Goal: Task Accomplishment & Management: Manage account settings

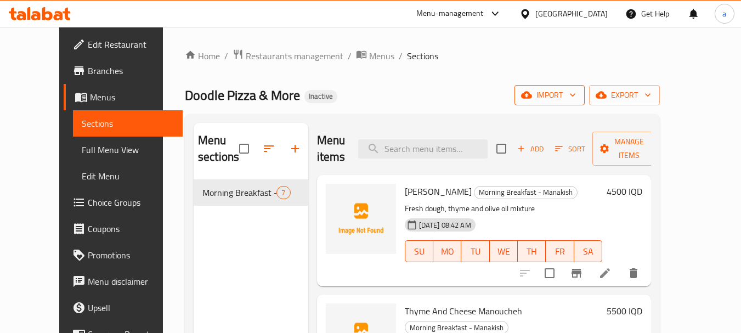
scroll to position [292, 0]
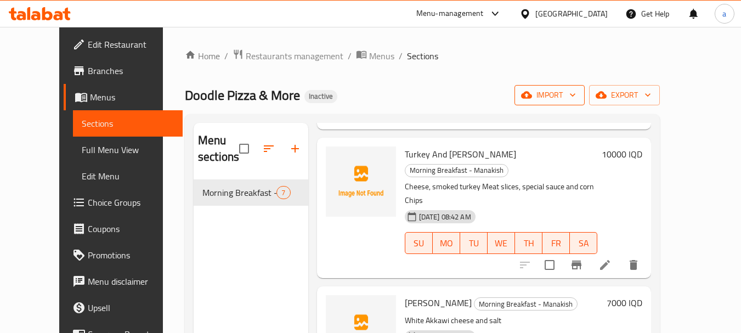
click at [585, 87] on button "import" at bounding box center [549, 95] width 70 height 20
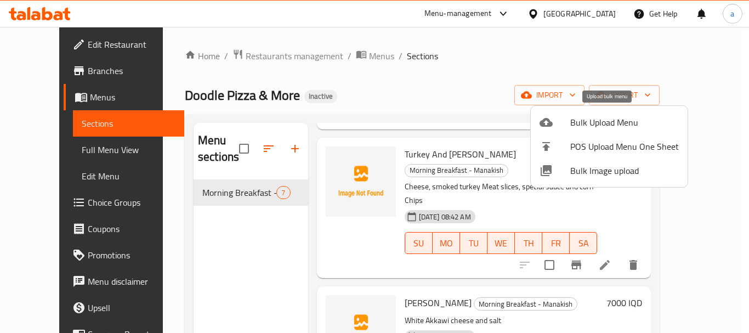
click at [587, 116] on span "Bulk Upload Menu" at bounding box center [624, 122] width 109 height 13
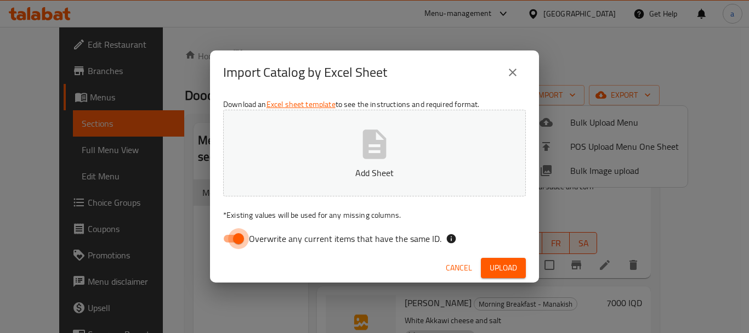
click at [228, 234] on input "Overwrite any current items that have the same ID." at bounding box center [238, 238] width 63 height 21
checkbox input "false"
click at [339, 146] on button "Add Sheet" at bounding box center [374, 153] width 303 height 87
click at [514, 264] on span "Upload" at bounding box center [503, 268] width 27 height 14
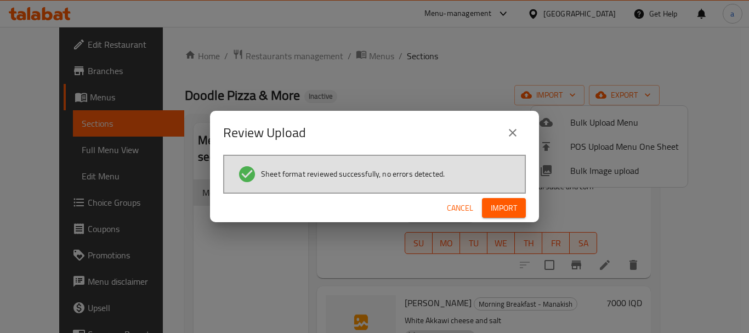
click at [507, 200] on button "Import" at bounding box center [504, 208] width 44 height 20
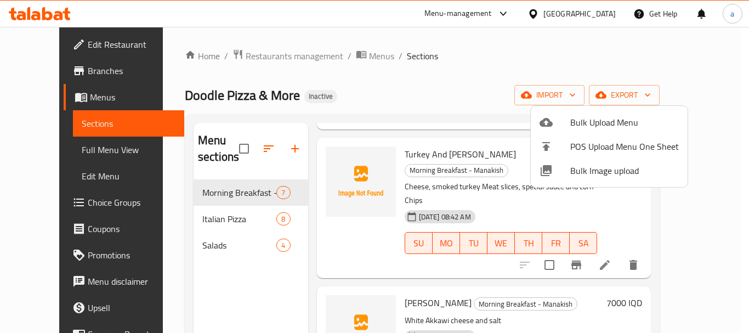
click at [209, 210] on div at bounding box center [374, 166] width 749 height 333
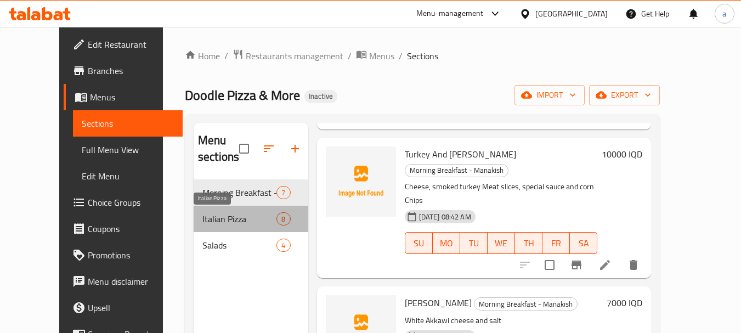
click at [202, 220] on span "Italian Pizza" at bounding box center [239, 218] width 74 height 13
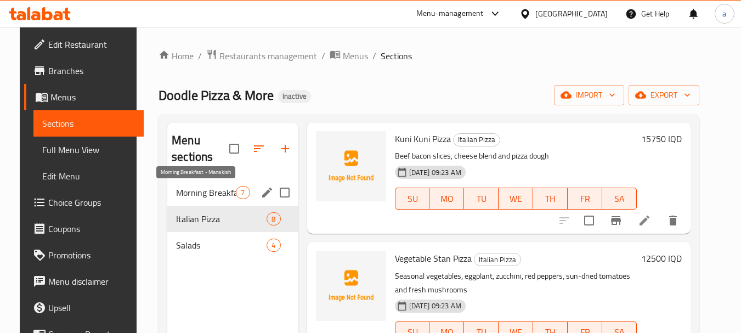
click at [207, 190] on span "Morning Breakfast - Manakish" at bounding box center [206, 192] width 60 height 13
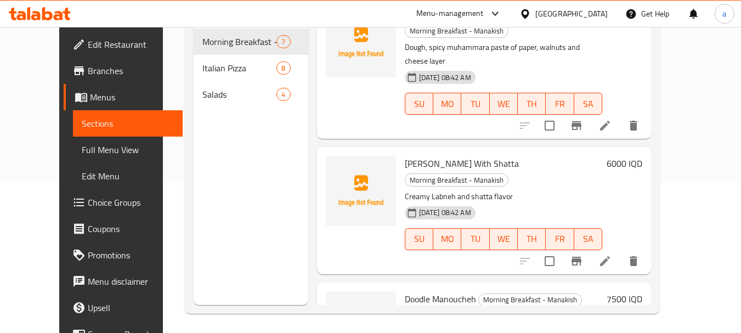
scroll to position [154, 0]
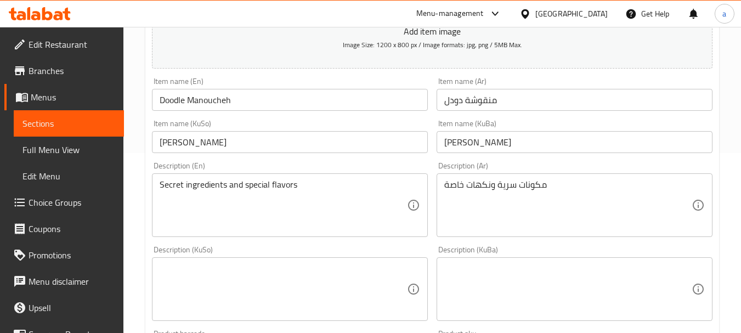
scroll to position [219, 0]
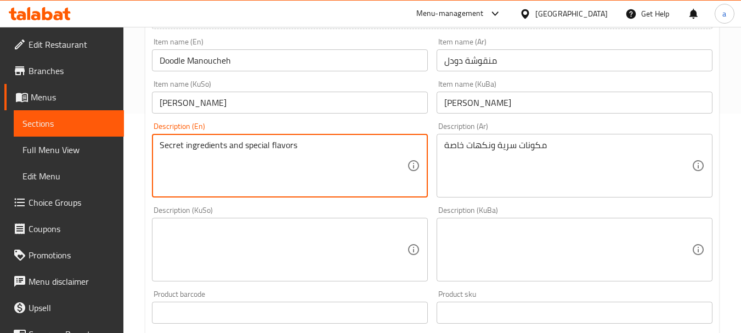
drag, startPoint x: 313, startPoint y: 145, endPoint x: 155, endPoint y: 155, distance: 158.8
click at [74, 115] on link "Sections" at bounding box center [69, 123] width 110 height 26
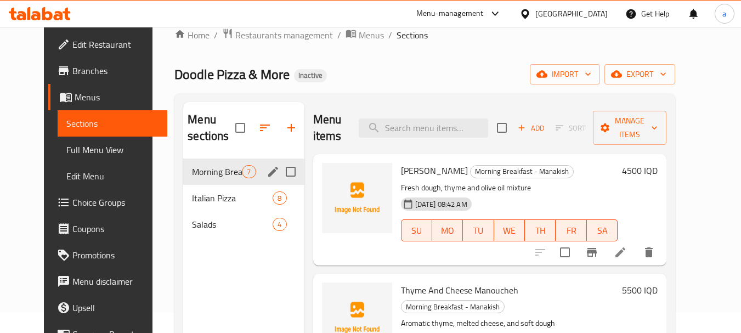
scroll to position [7, 0]
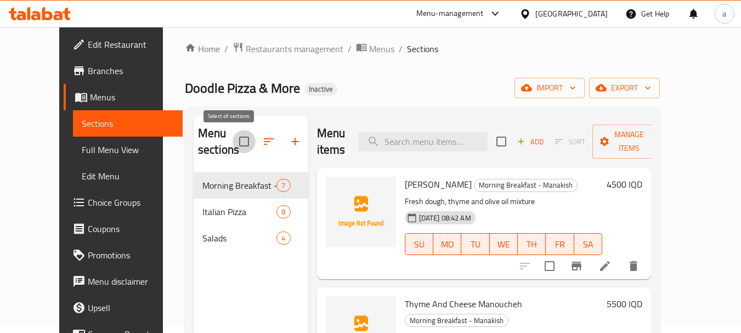
click at [233, 139] on input "checkbox" at bounding box center [244, 141] width 23 height 23
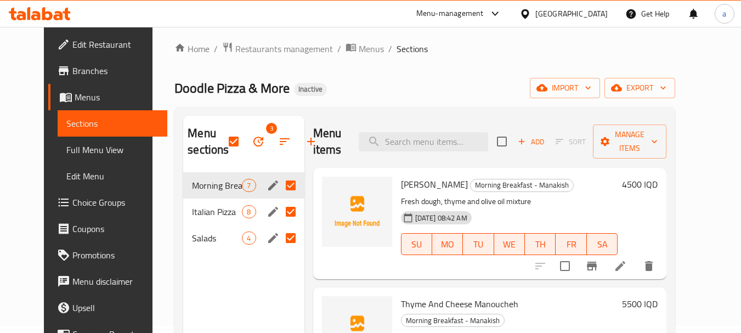
click at [287, 205] on input "Menu sections" at bounding box center [290, 211] width 23 height 23
checkbox input "false"
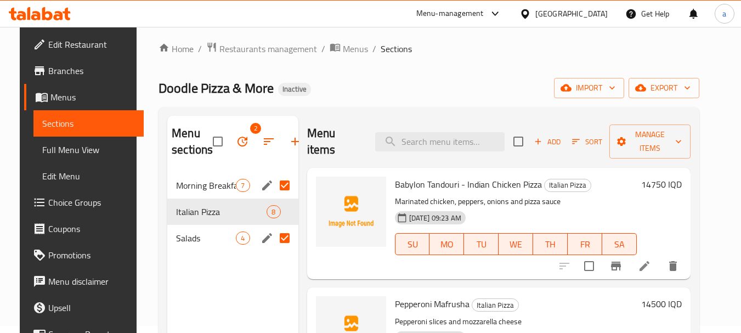
click at [284, 234] on input "Menu sections" at bounding box center [284, 238] width 23 height 23
checkbox input "false"
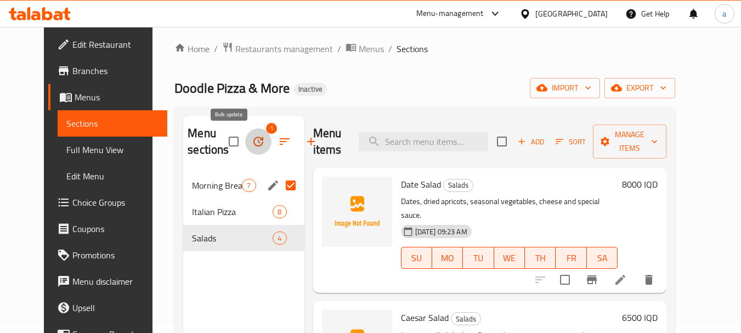
click at [252, 137] on icon "button" at bounding box center [258, 141] width 13 height 13
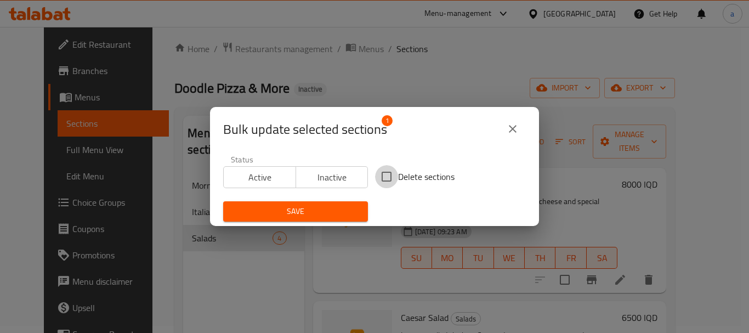
click at [388, 171] on input "Delete sections" at bounding box center [386, 176] width 23 height 23
checkbox input "true"
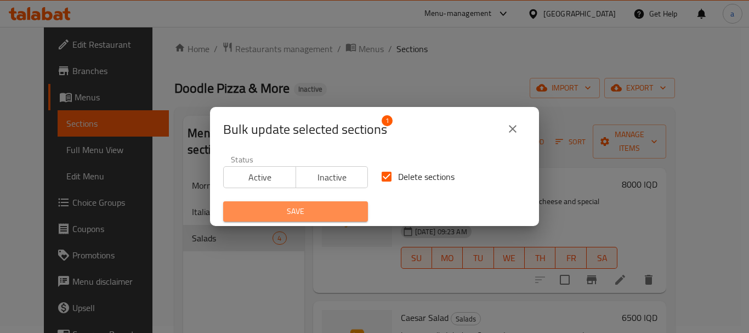
click at [340, 202] on button "Save" at bounding box center [295, 211] width 145 height 20
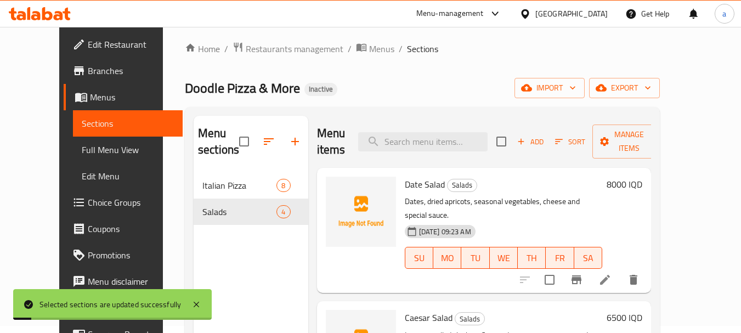
click at [288, 145] on icon "button" at bounding box center [294, 141] width 13 height 13
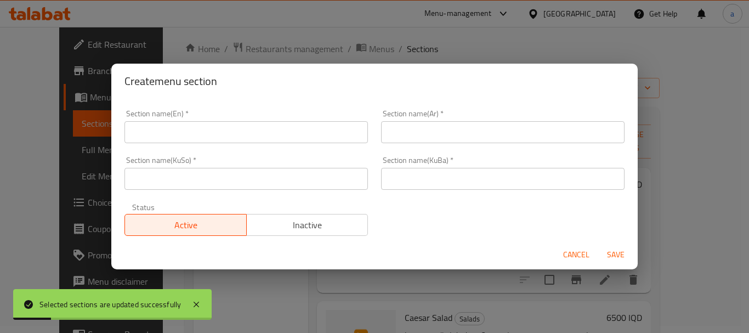
click at [285, 134] on input "text" at bounding box center [246, 132] width 244 height 22
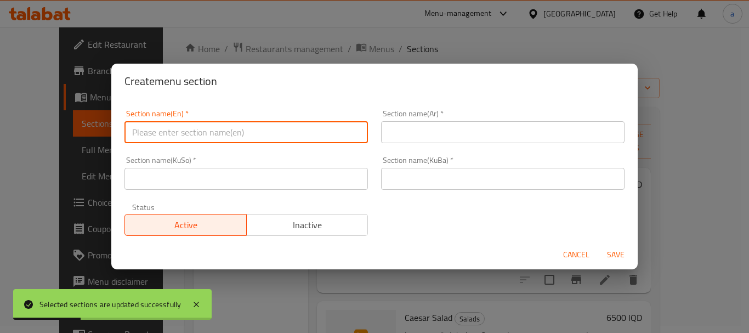
drag, startPoint x: 427, startPoint y: 53, endPoint x: 470, endPoint y: 97, distance: 61.3
click at [427, 53] on div "Create menu section Section name(En)   * Section name(En) * Section name(Ar)   …" at bounding box center [374, 166] width 749 height 333
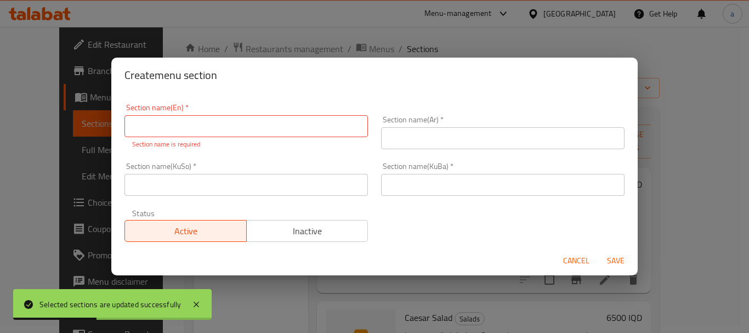
click at [579, 253] on button "Cancel" at bounding box center [576, 261] width 35 height 20
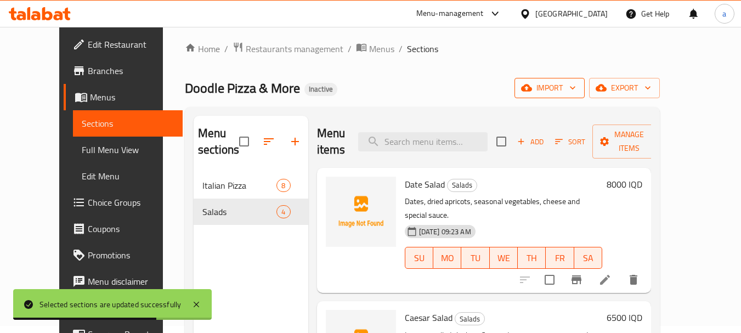
click at [576, 82] on span "import" at bounding box center [549, 88] width 53 height 14
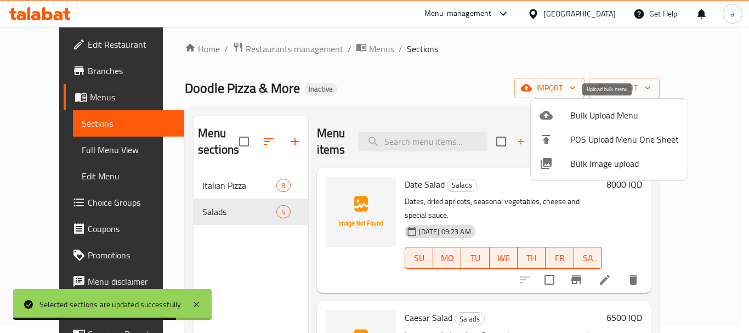
click at [598, 115] on span "Bulk Upload Menu" at bounding box center [624, 115] width 109 height 13
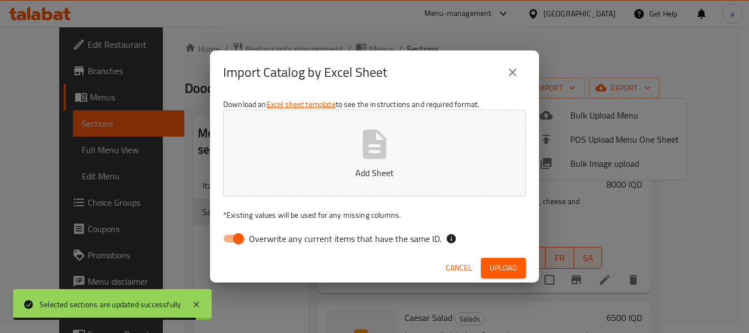
click at [241, 234] on input "Overwrite any current items that have the same ID." at bounding box center [238, 238] width 63 height 21
checkbox input "false"
click at [330, 167] on p "Add Sheet" at bounding box center [374, 172] width 269 height 13
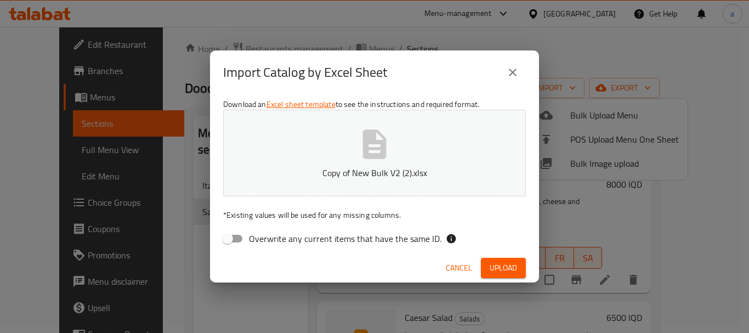
click at [519, 269] on button "Upload" at bounding box center [503, 268] width 45 height 20
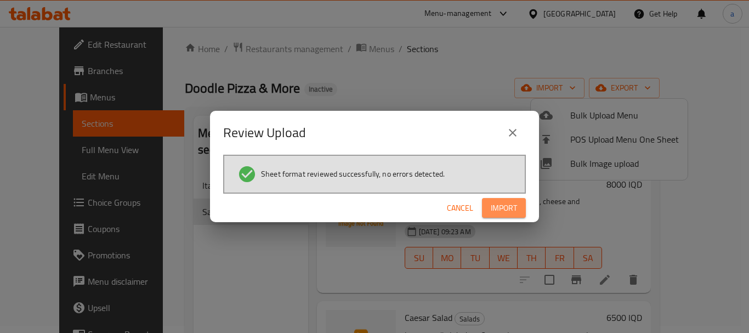
click at [517, 213] on span "Import" at bounding box center [504, 208] width 26 height 14
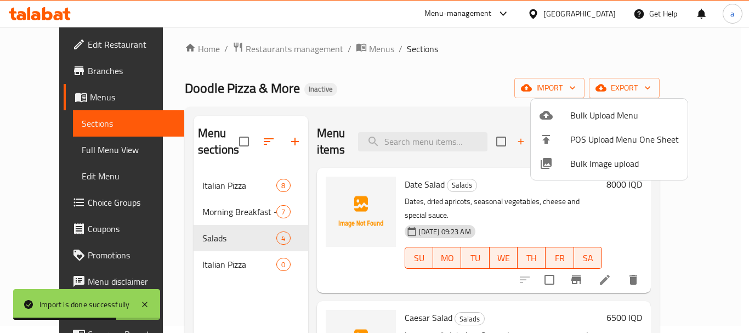
click at [208, 265] on div at bounding box center [374, 166] width 749 height 333
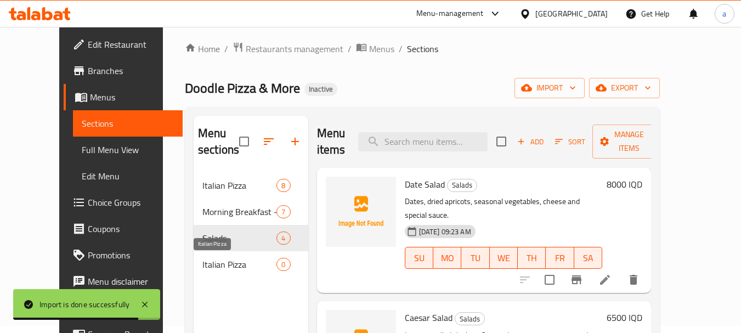
click at [208, 265] on span "Italian Pizza" at bounding box center [239, 264] width 74 height 13
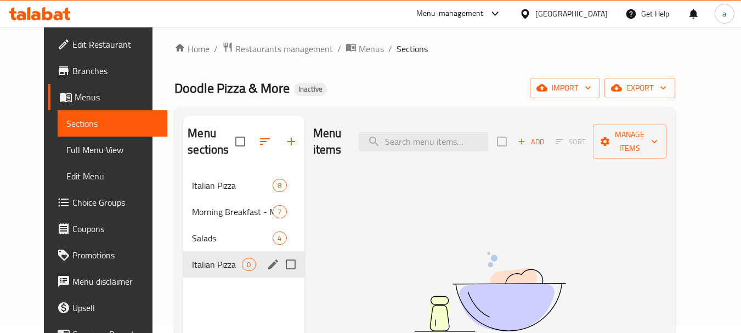
drag, startPoint x: 282, startPoint y: 264, endPoint x: 264, endPoint y: 251, distance: 22.8
click at [284, 264] on input "Menu sections" at bounding box center [290, 264] width 23 height 23
checkbox input "true"
click at [252, 143] on icon "button" at bounding box center [258, 141] width 13 height 13
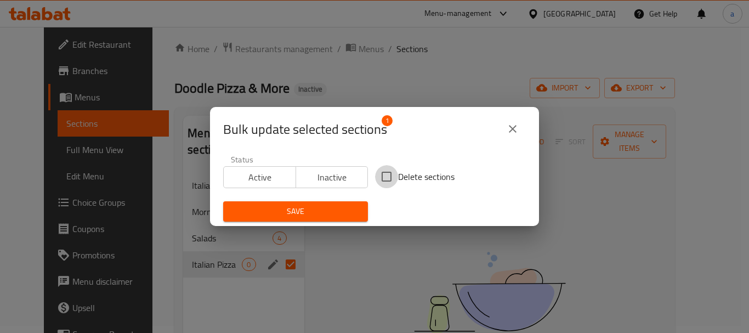
click at [376, 177] on input "Delete sections" at bounding box center [386, 176] width 23 height 23
checkbox input "true"
click at [347, 210] on span "Save" at bounding box center [295, 212] width 127 height 14
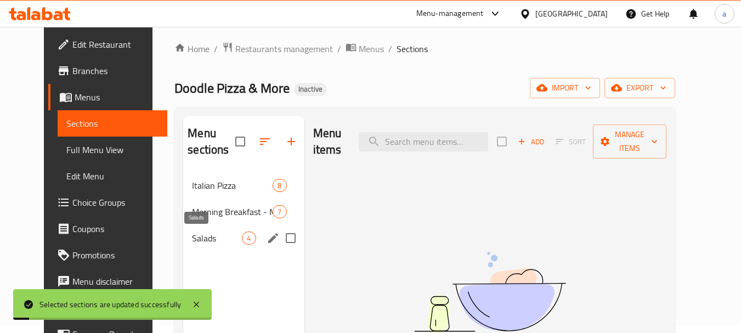
click at [231, 242] on div "Salads 4" at bounding box center [243, 238] width 121 height 26
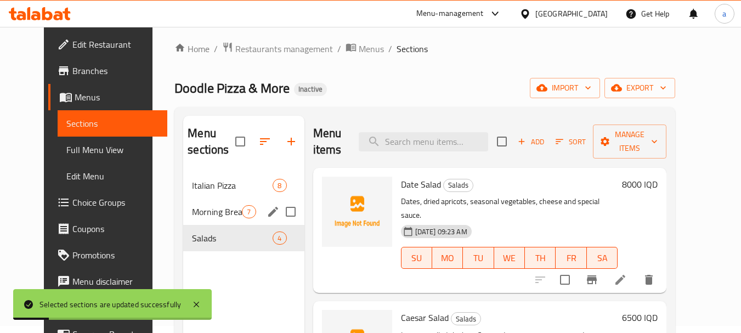
click at [223, 219] on div "Morning Breakfast - Manakish 7" at bounding box center [243, 212] width 121 height 26
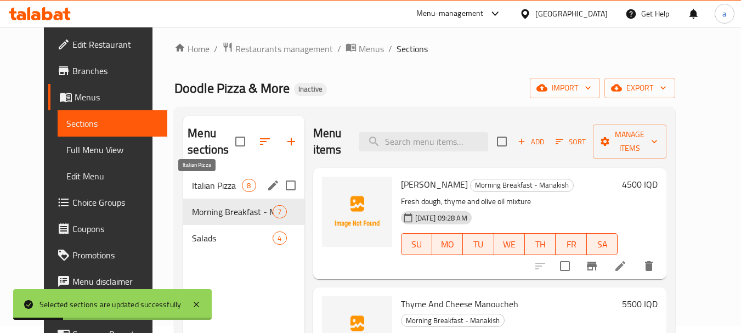
click at [216, 189] on span "Italian Pizza" at bounding box center [217, 185] width 50 height 13
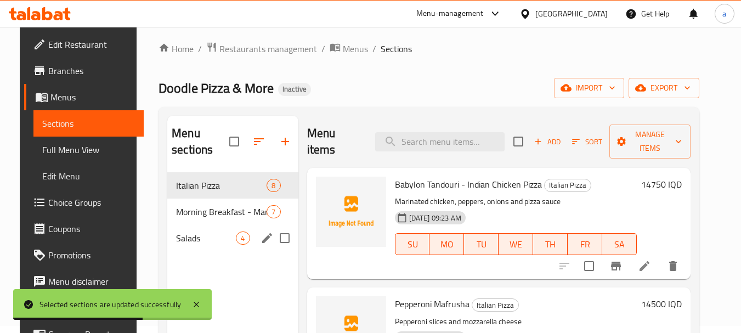
click at [205, 223] on div "Morning Breakfast - Manakish 7" at bounding box center [232, 212] width 131 height 26
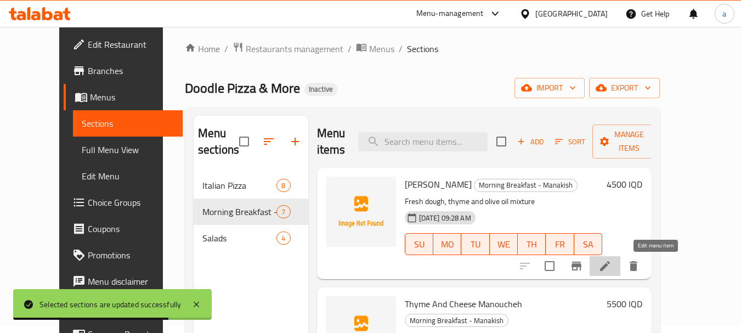
click at [612, 261] on icon at bounding box center [604, 265] width 13 height 13
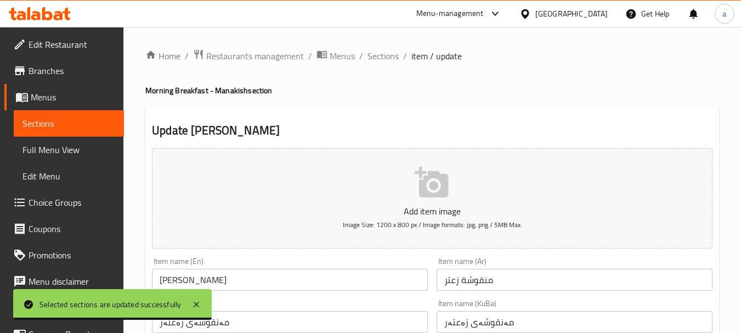
click at [69, 120] on span "Sections" at bounding box center [68, 123] width 93 height 13
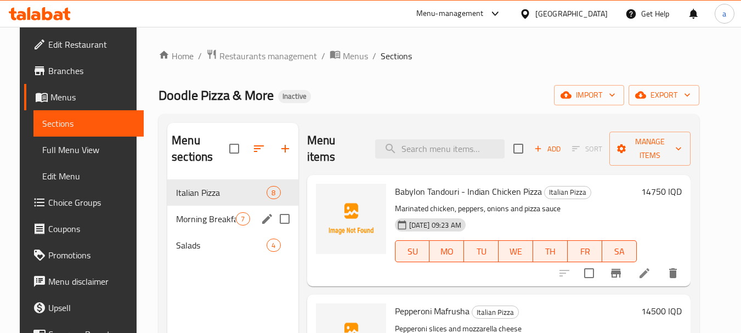
click at [205, 206] on div "Morning Breakfast - Manakish 7" at bounding box center [232, 219] width 131 height 26
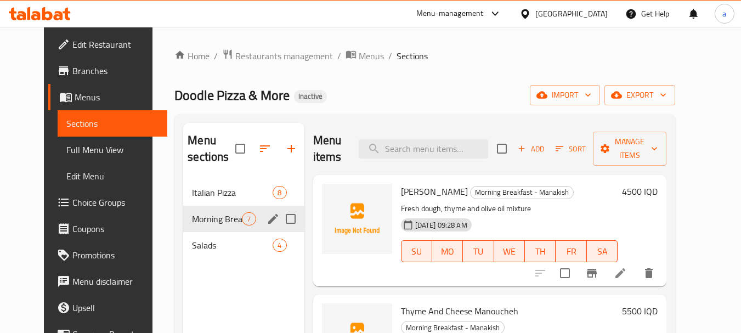
scroll to position [73, 0]
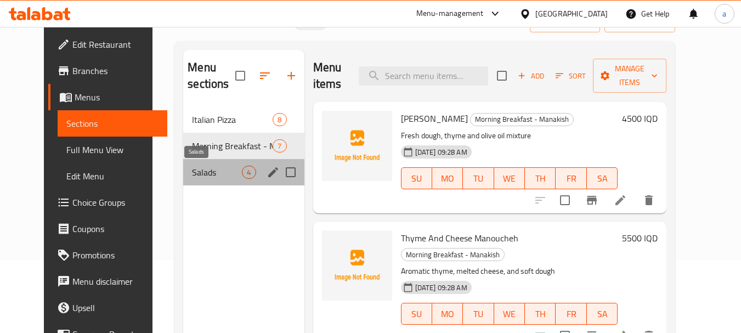
click at [202, 174] on span "Salads" at bounding box center [217, 172] width 50 height 13
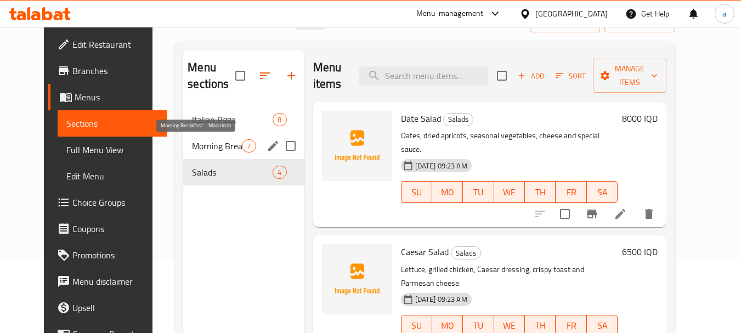
click at [199, 141] on span "Morning Breakfast - Manakish" at bounding box center [217, 145] width 50 height 13
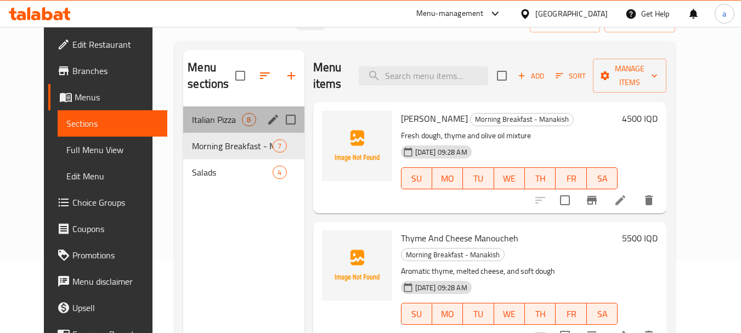
click at [200, 110] on div "Italian Pizza 8" at bounding box center [243, 119] width 121 height 26
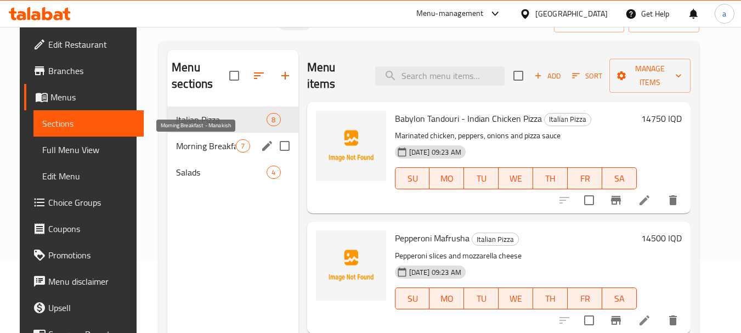
click at [204, 145] on span "Morning Breakfast - Manakish" at bounding box center [206, 145] width 60 height 13
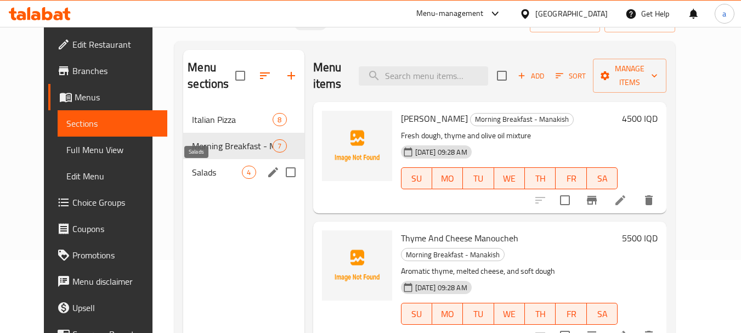
click at [203, 170] on span "Salads" at bounding box center [217, 172] width 50 height 13
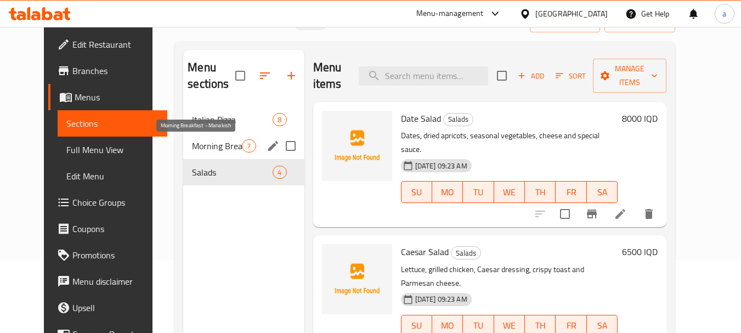
click at [206, 144] on span "Morning Breakfast - Manakish" at bounding box center [217, 145] width 50 height 13
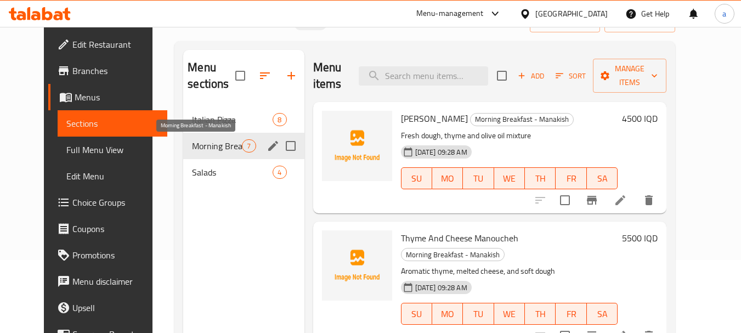
click at [208, 130] on div "Italian Pizza 8" at bounding box center [243, 119] width 121 height 26
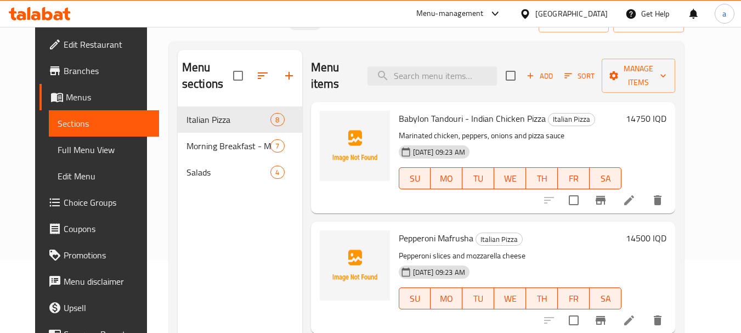
click at [552, 78] on span "Add" at bounding box center [540, 76] width 30 height 13
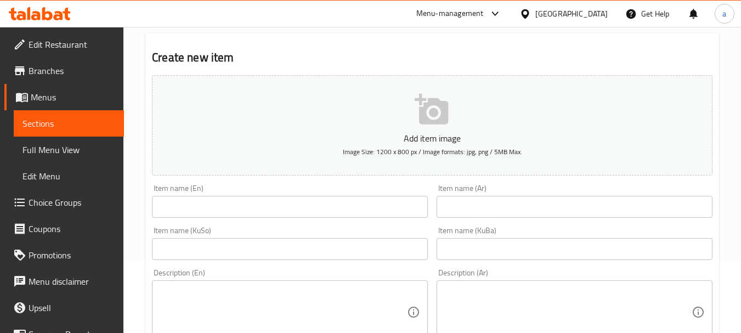
click at [495, 190] on div "Item name (Ar) Item name (Ar)" at bounding box center [575, 200] width 276 height 33
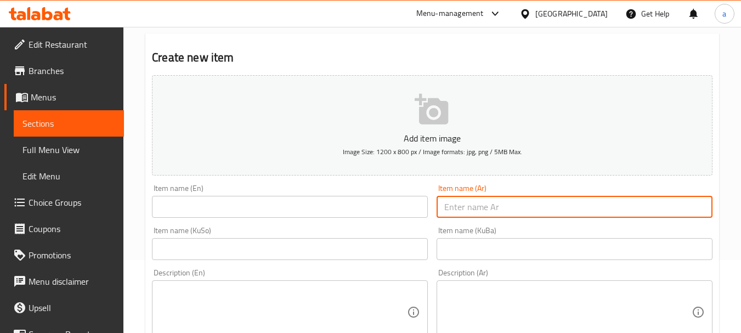
click at [497, 199] on input "text" at bounding box center [575, 207] width 276 height 22
paste input "ملحمة أجبان"
paste input "بيتزا"
drag, startPoint x: 643, startPoint y: 208, endPoint x: 727, endPoint y: 190, distance: 86.0
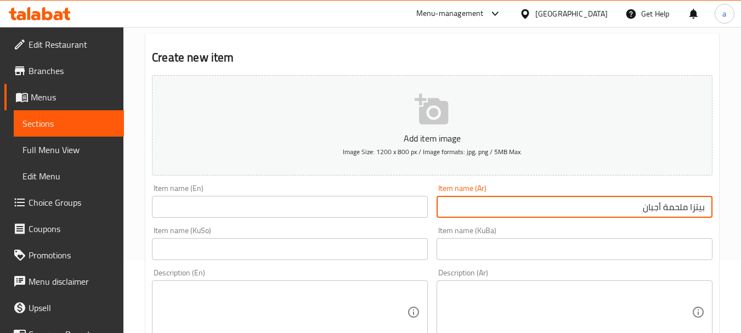
type input "بيتزا ملحمة أجبان"
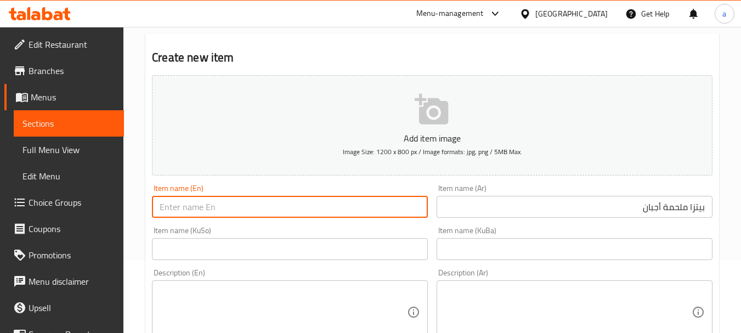
click at [344, 206] on input "text" at bounding box center [290, 207] width 276 height 22
type input "C"
type input "Cheese Malhama Pizza"
click at [376, 252] on input "text" at bounding box center [290, 249] width 276 height 22
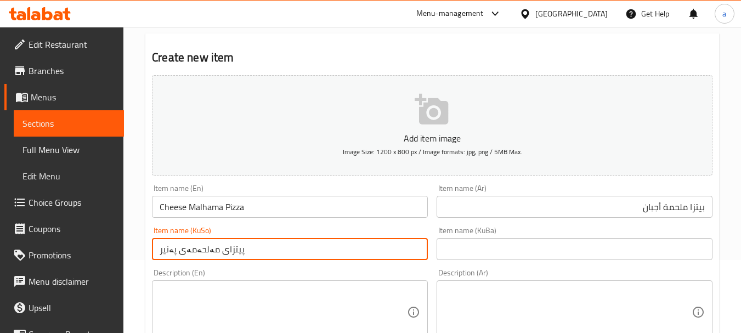
drag, startPoint x: 289, startPoint y: 252, endPoint x: 126, endPoint y: 267, distance: 164.1
type input "پیتزای مەلحەمەی پەنیر"
click at [473, 259] on input "text" at bounding box center [575, 249] width 276 height 22
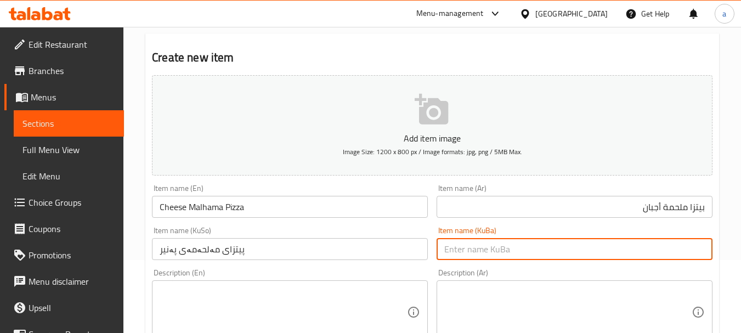
paste input "پیتزای مەلحەمەی پەنیر"
type input "پیتزای مەلحەمەی پەنیر"
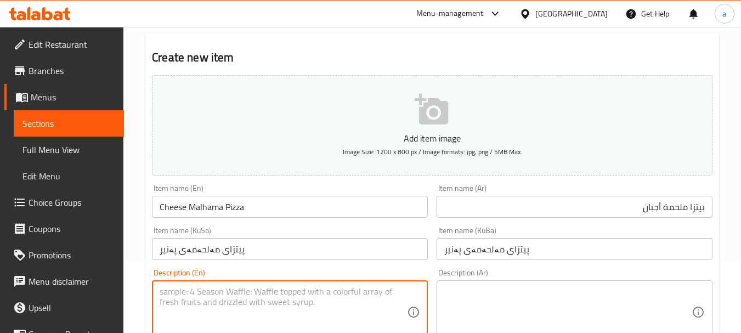
click at [354, 303] on textarea at bounding box center [283, 312] width 247 height 52
paste textarea "Pizza dough and assorted cheeses"
type textarea "Pizza dough and assorted cheeses"
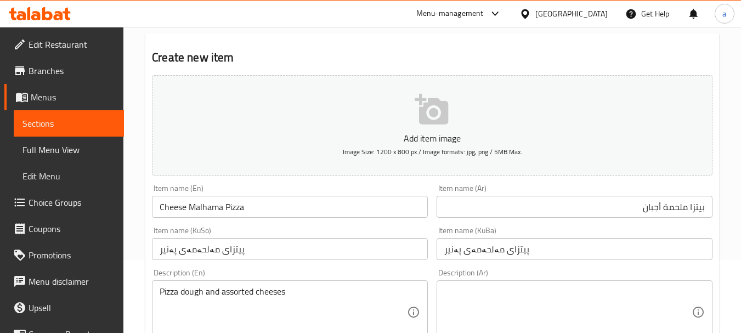
drag, startPoint x: 490, startPoint y: 279, endPoint x: 488, endPoint y: 293, distance: 14.0
click at [488, 285] on div "Description (Ar) Description (Ar)" at bounding box center [575, 306] width 276 height 75
click at [480, 296] on textarea at bounding box center [567, 312] width 247 height 52
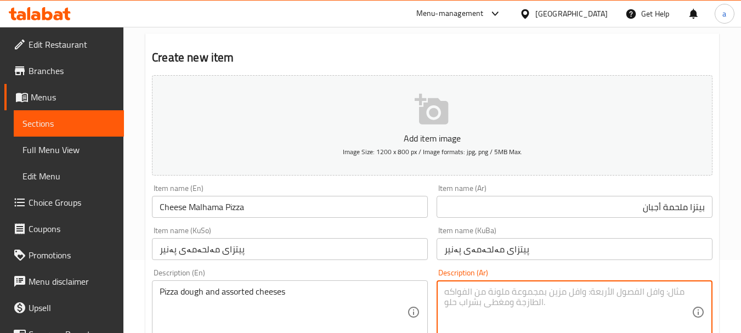
paste textarea "عجينة بيتزا وأجبان منوعة"
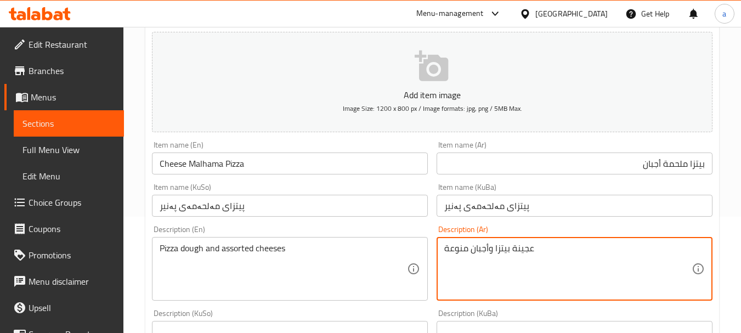
scroll to position [219, 0]
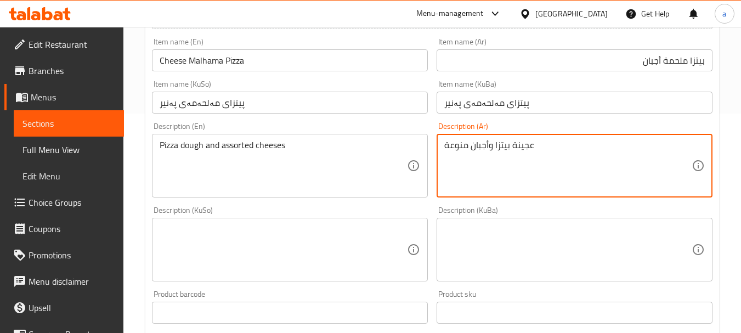
type textarea "عجينة بيتزا وأجبان منوعة"
click at [267, 228] on textarea at bounding box center [283, 250] width 247 height 52
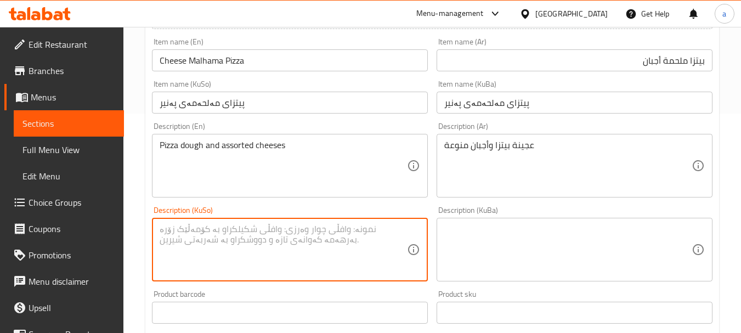
click at [267, 228] on textarea at bounding box center [283, 250] width 247 height 52
drag, startPoint x: 267, startPoint y: 228, endPoint x: 145, endPoint y: 221, distance: 121.4
click at [145, 221] on div "Create new item Add item image Image Size: 1200 x 800 px / Image formats: jpg, …" at bounding box center [432, 269] width 574 height 765
type textarea "هەویری پیتزا و پەنیری جۆراوجۆر"
click at [499, 235] on textarea at bounding box center [567, 250] width 247 height 52
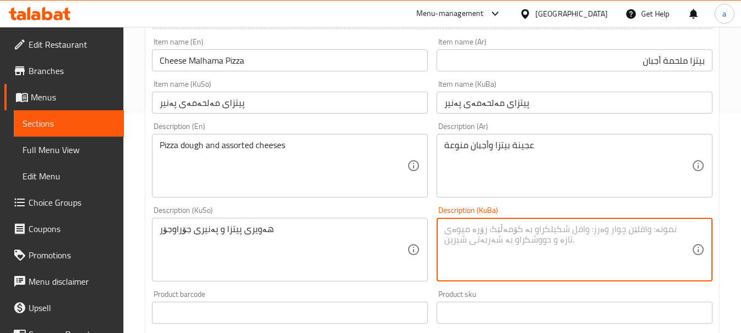
paste textarea "هەویری پیتزا و پەنیری جۆراوجۆر"
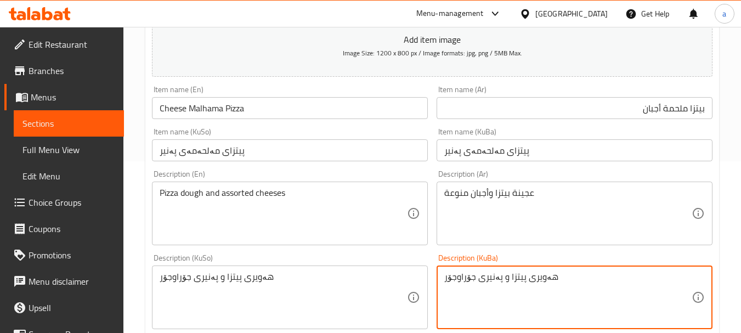
scroll to position [146, 0]
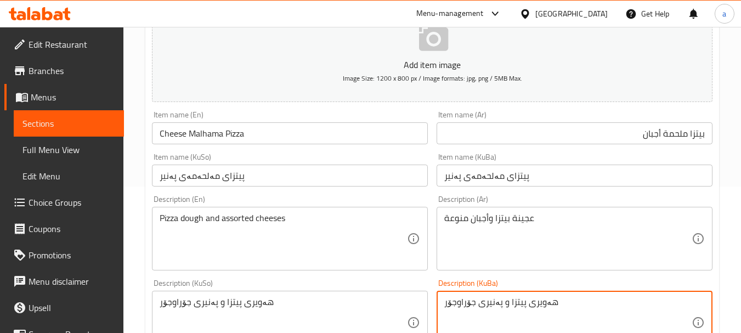
type textarea "هەویری پیتزا و پەنیری جۆراوجۆر"
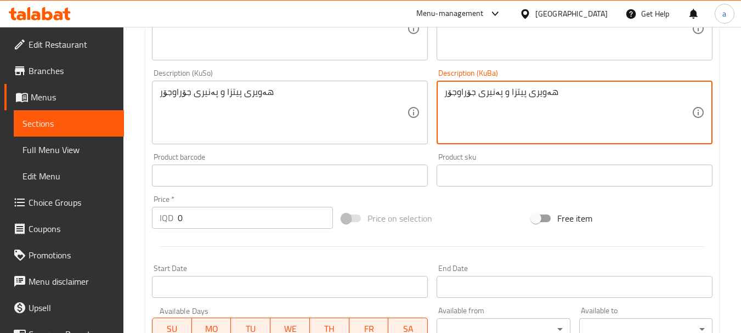
scroll to position [439, 0]
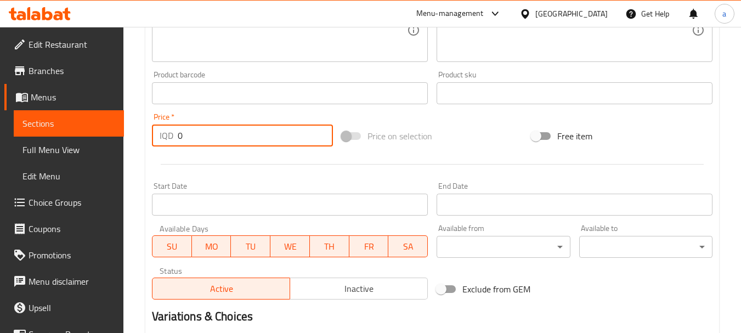
drag, startPoint x: 199, startPoint y: 135, endPoint x: 184, endPoint y: 138, distance: 15.0
click at [184, 138] on input "0" at bounding box center [255, 135] width 155 height 22
paste input "18500"
drag, startPoint x: 212, startPoint y: 139, endPoint x: 174, endPoint y: 139, distance: 37.8
click at [174, 139] on div "IQD 018500 Price *" at bounding box center [242, 135] width 181 height 22
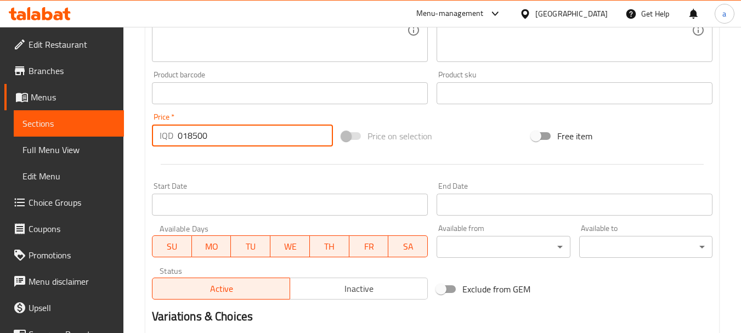
paste input "number"
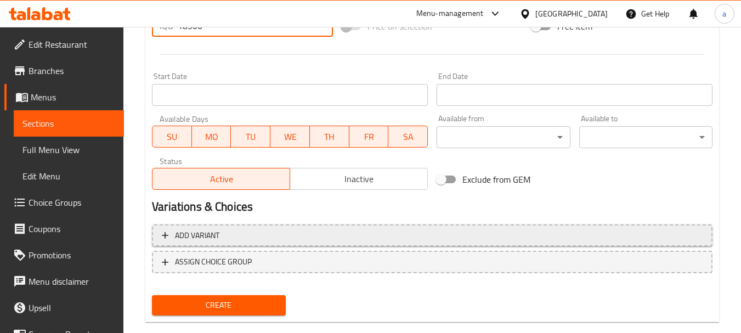
scroll to position [568, 0]
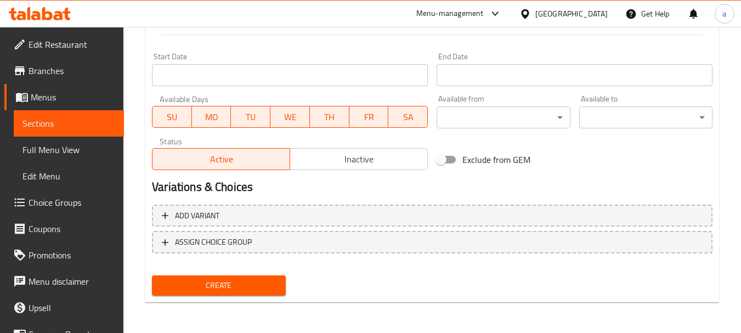
type input "18500"
click at [257, 282] on span "Create" at bounding box center [219, 286] width 116 height 14
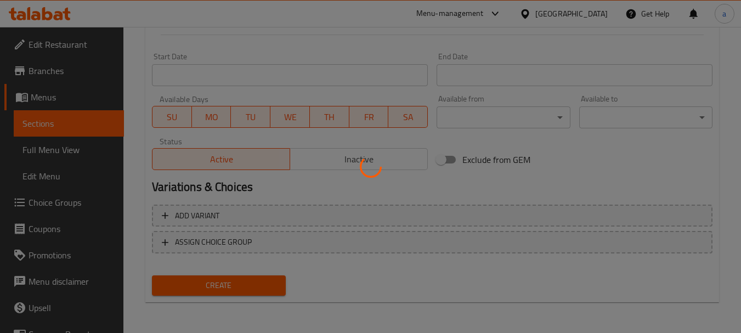
type input "0"
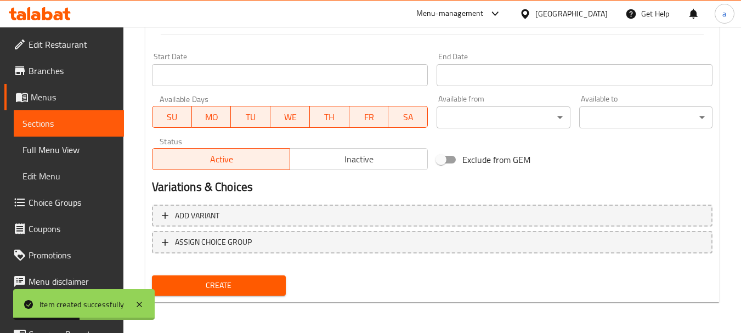
click at [60, 94] on span "Menus" at bounding box center [73, 96] width 84 height 13
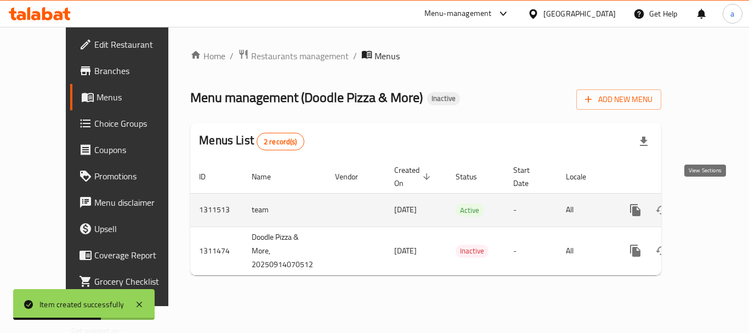
click at [708, 203] on icon "enhanced table" at bounding box center [714, 209] width 13 height 13
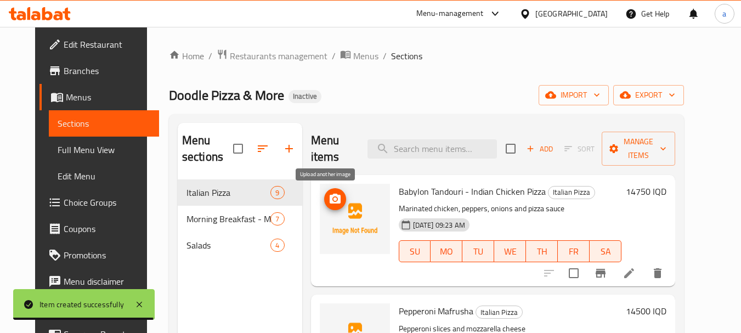
click at [330, 202] on icon "upload picture" at bounding box center [335, 199] width 11 height 10
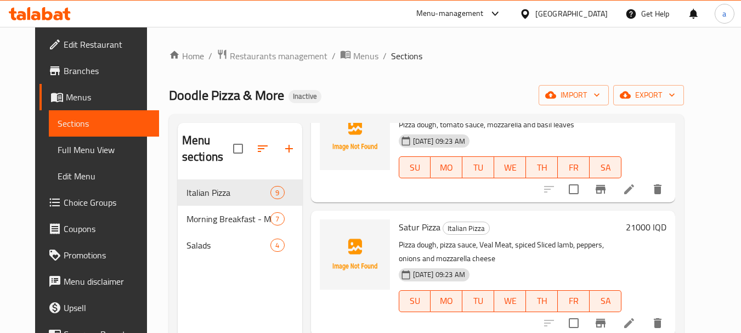
scroll to position [154, 0]
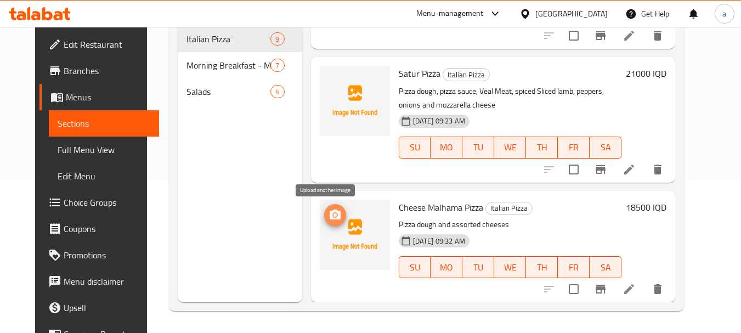
click at [324, 213] on span "upload picture" at bounding box center [335, 214] width 22 height 13
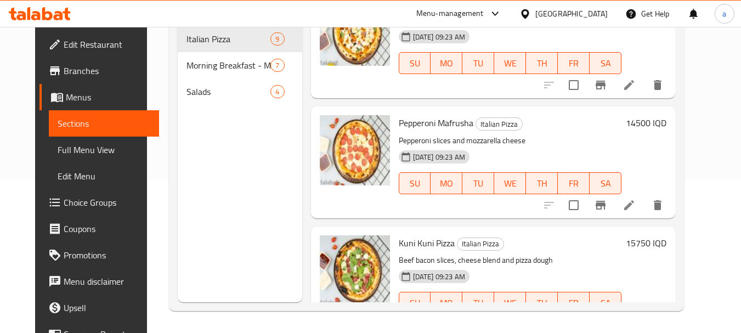
scroll to position [0, 0]
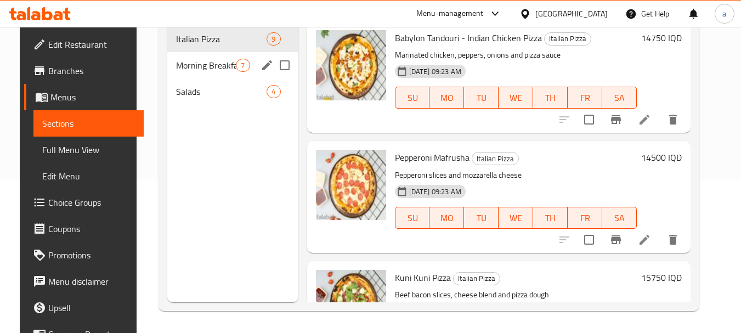
click at [189, 61] on span "Morning Breakfast - Manakish" at bounding box center [206, 65] width 60 height 13
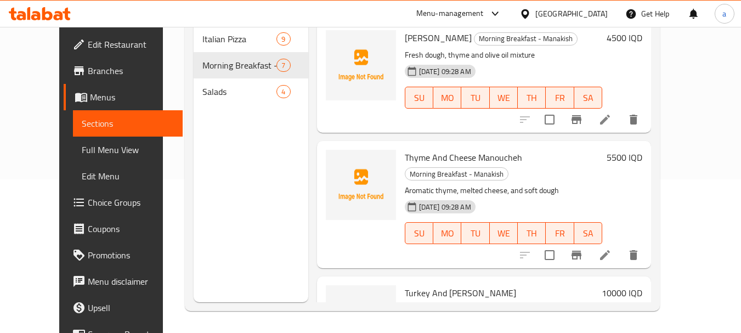
scroll to position [81, 0]
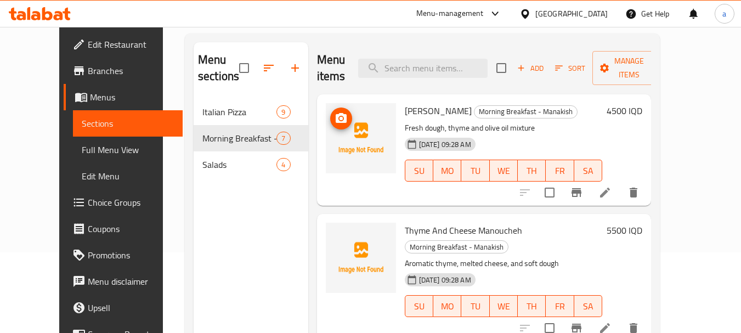
click at [330, 118] on span "upload picture" at bounding box center [341, 118] width 22 height 13
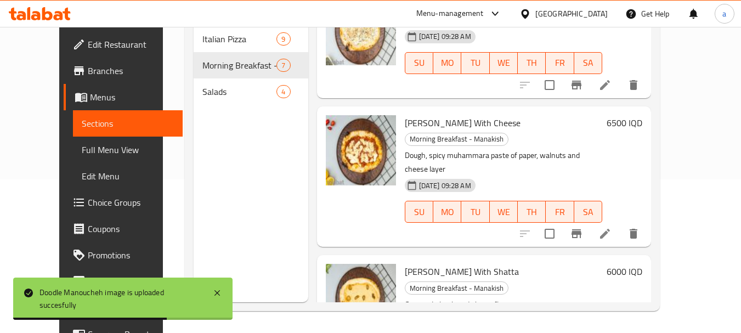
scroll to position [533, 0]
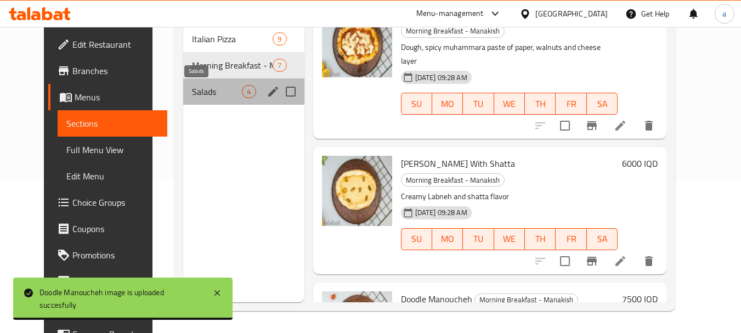
click at [212, 97] on span "Salads" at bounding box center [217, 91] width 50 height 13
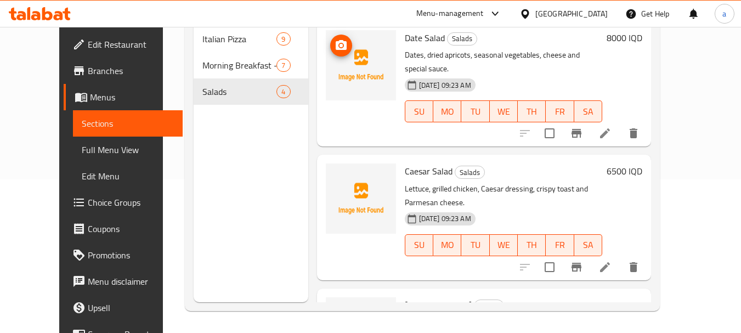
click at [339, 47] on circle "upload picture" at bounding box center [340, 45] width 3 height 3
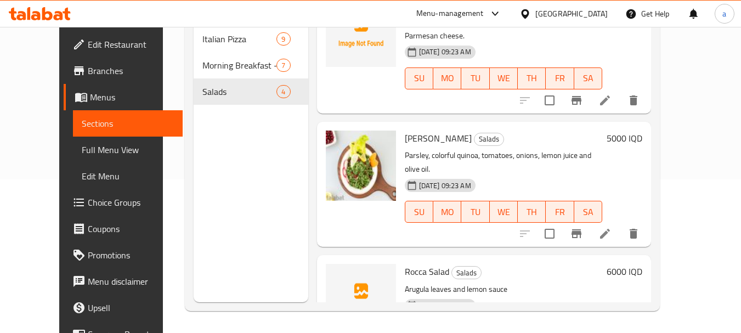
scroll to position [190, 0]
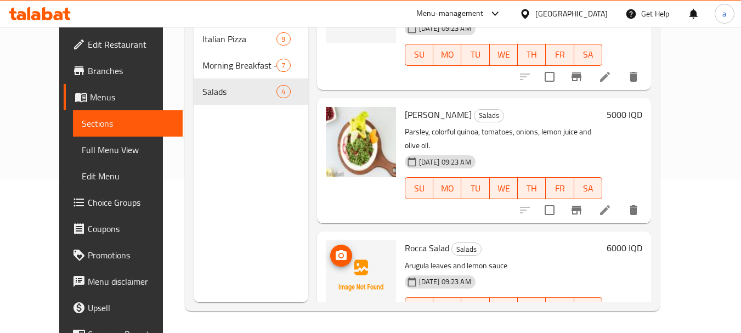
click at [333, 249] on span "upload picture" at bounding box center [341, 255] width 22 height 13
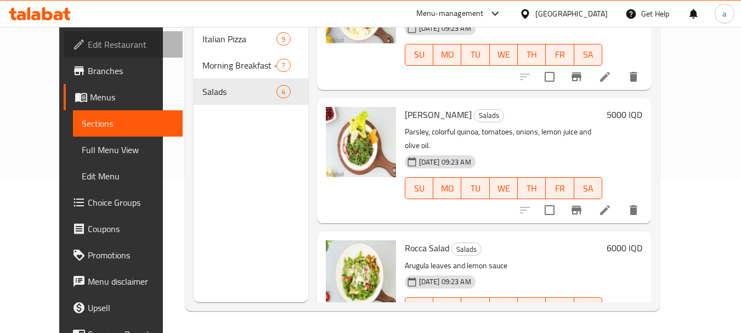
click at [88, 47] on span "Edit Restaurant" at bounding box center [131, 44] width 87 height 13
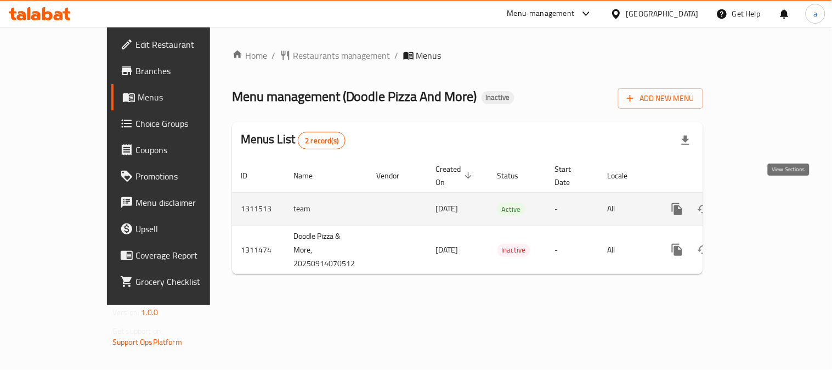
click at [763, 202] on icon "enhanced table" at bounding box center [756, 208] width 13 height 13
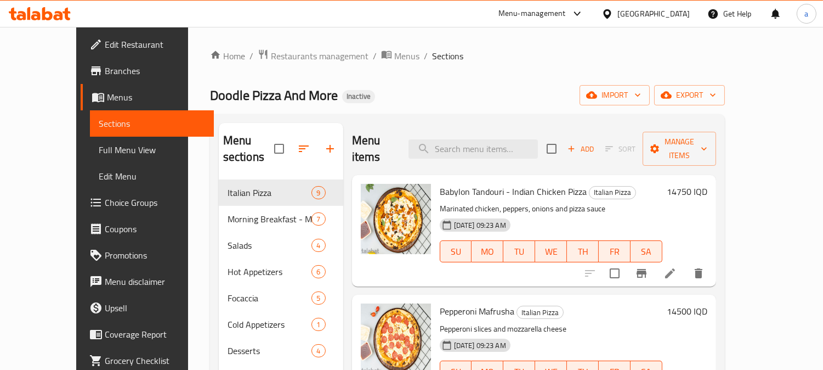
click at [90, 159] on link "Full Menu View" at bounding box center [152, 150] width 124 height 26
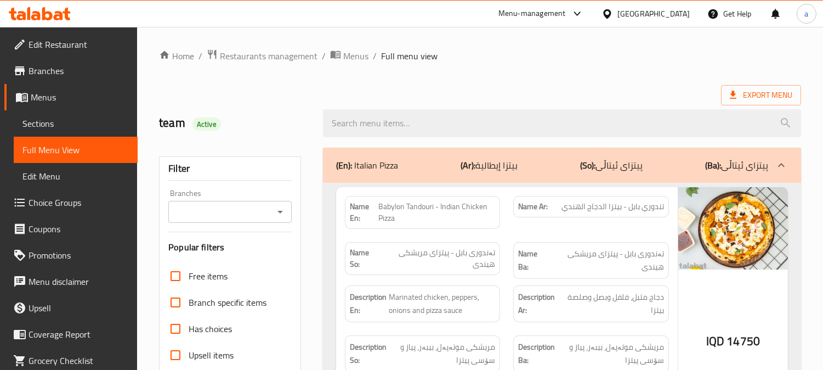
click at [276, 214] on icon "Open" at bounding box center [280, 211] width 13 height 13
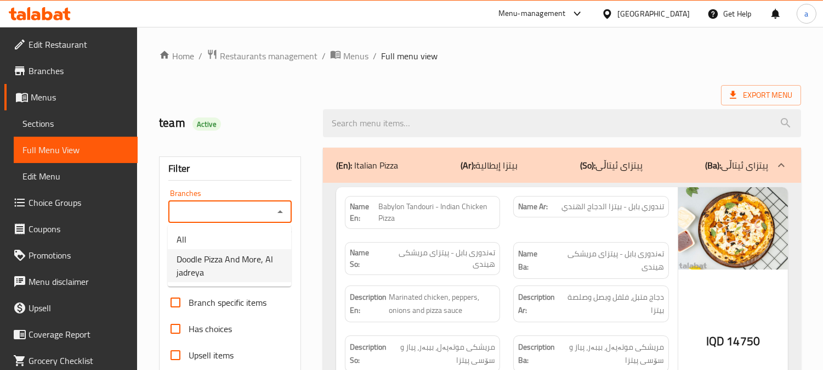
click at [253, 261] on span "Doodle Pizza And More, Al jadreya" at bounding box center [230, 265] width 106 height 26
type input "Doodle Pizza And More, Al jadreya"
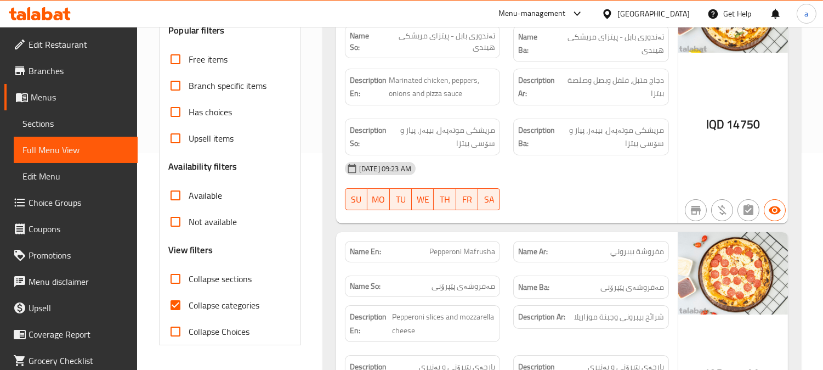
scroll to position [244, 0]
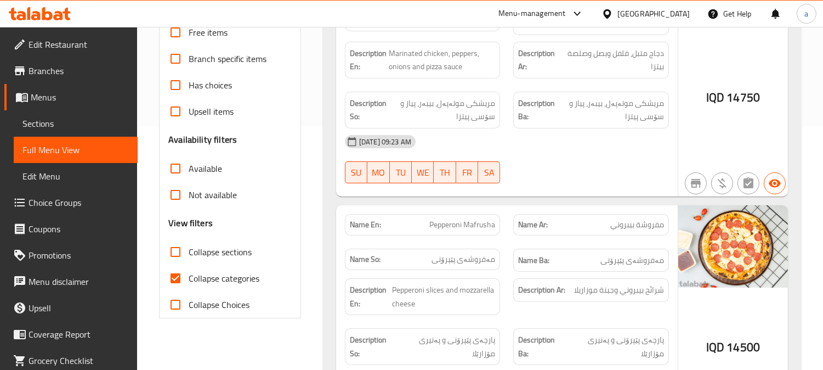
click at [217, 275] on span "Collapse categories" at bounding box center [224, 277] width 71 height 13
click at [189, 275] on input "Collapse categories" at bounding box center [175, 278] width 26 height 26
checkbox input "false"
click at [222, 252] on span "Collapse sections" at bounding box center [220, 251] width 63 height 13
click at [189, 252] on input "Collapse sections" at bounding box center [175, 252] width 26 height 26
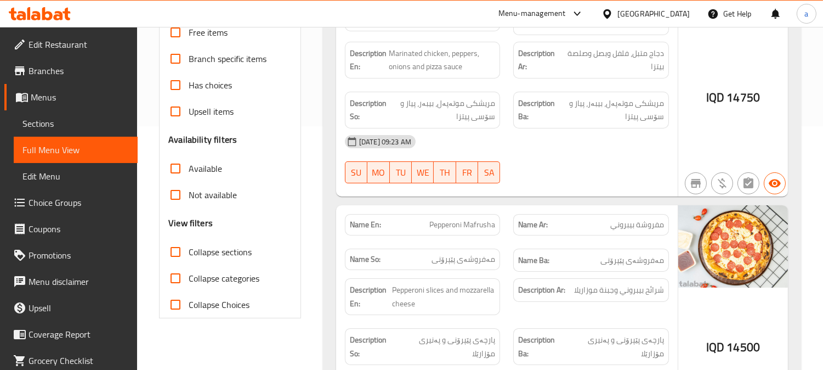
checkbox input "true"
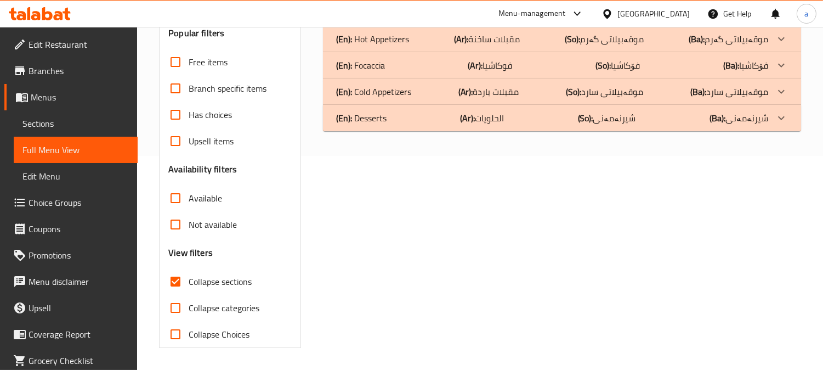
scroll to position [51, 0]
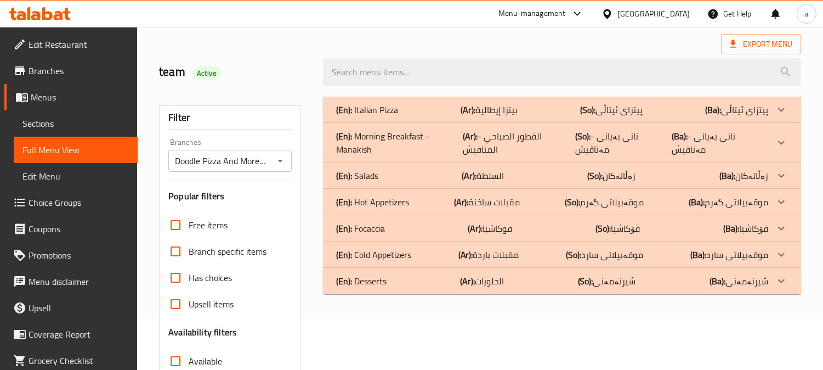
click at [756, 173] on p "(Ba): زەڵاتەکان" at bounding box center [744, 175] width 49 height 13
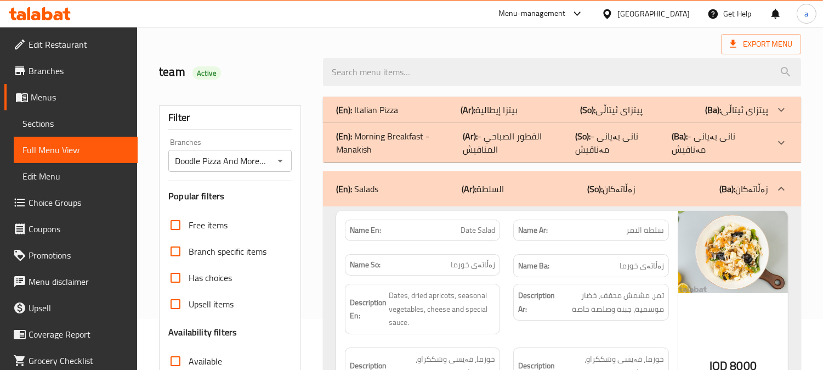
click at [768, 139] on div at bounding box center [781, 142] width 26 height 26
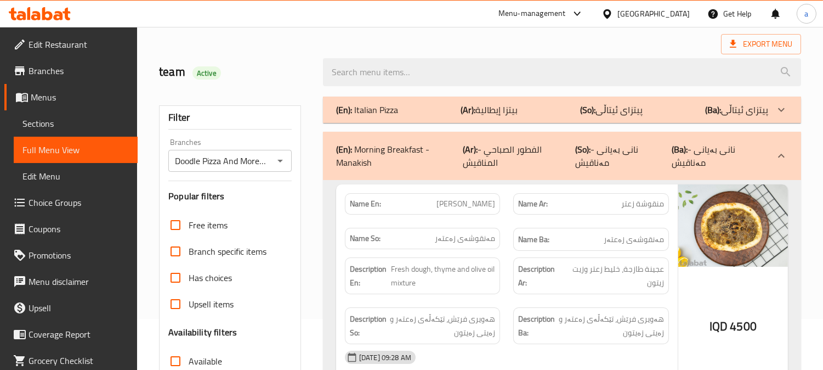
click at [768, 111] on div at bounding box center [781, 110] width 26 height 26
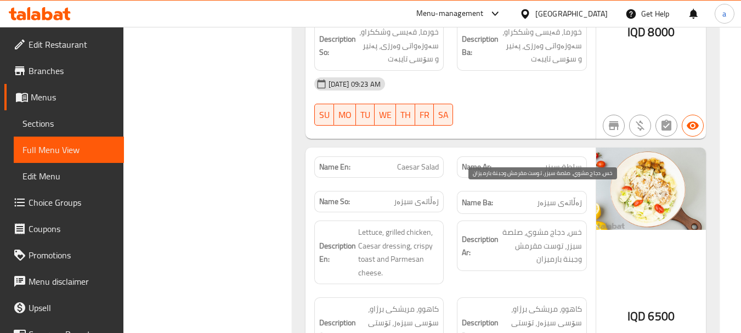
scroll to position [4680, 0]
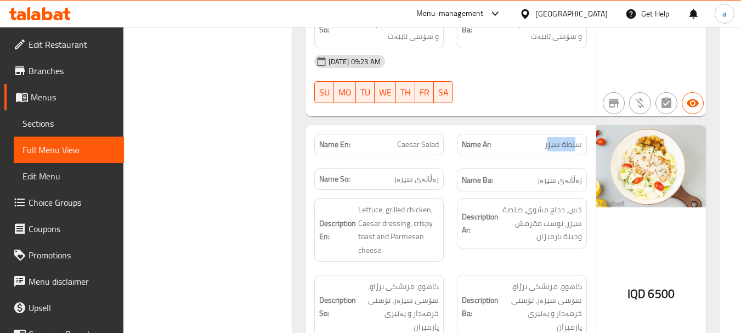
drag, startPoint x: 548, startPoint y: 109, endPoint x: 576, endPoint y: 100, distance: 29.7
click at [576, 139] on span "سلطة سيزر" at bounding box center [563, 145] width 37 height 12
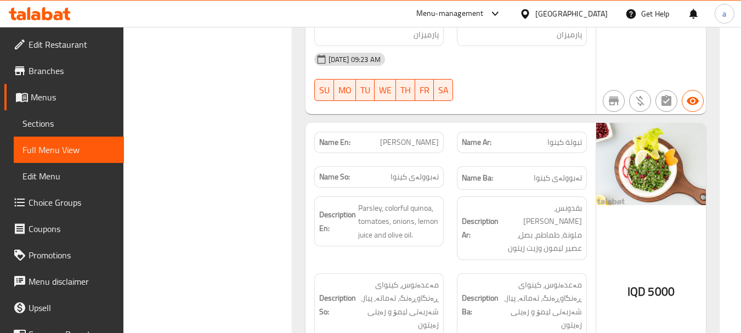
scroll to position [4973, 0]
drag, startPoint x: 559, startPoint y: 87, endPoint x: 566, endPoint y: 86, distance: 7.3
click at [566, 136] on span "تبولة كينوا" at bounding box center [564, 142] width 35 height 12
drag, startPoint x: 401, startPoint y: 93, endPoint x: 414, endPoint y: 97, distance: 13.6
click at [414, 136] on span "[PERSON_NAME]" at bounding box center [409, 142] width 59 height 12
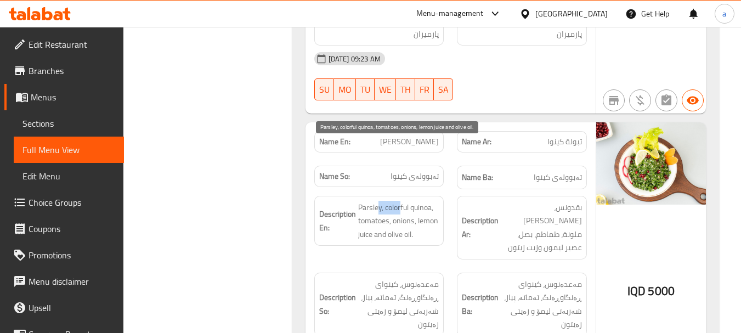
drag, startPoint x: 401, startPoint y: 156, endPoint x: 379, endPoint y: 157, distance: 22.0
click at [379, 201] on span "Parsley, colorful quinoa, tomatoes, onions, lemon juice and olive oil." at bounding box center [398, 221] width 81 height 41
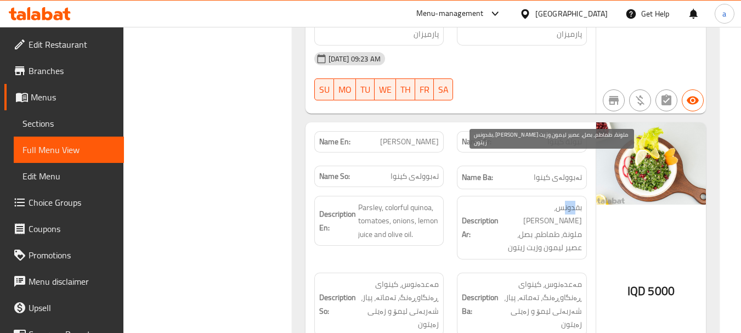
drag, startPoint x: 562, startPoint y: 157, endPoint x: 574, endPoint y: 157, distance: 11.5
click at [574, 201] on span "بقدونس، [PERSON_NAME] ملونة، طماطم، بصل، عصير ليمون وزيت زيتون" at bounding box center [541, 228] width 81 height 54
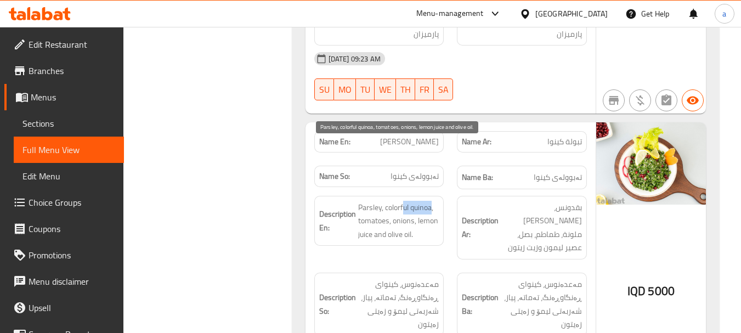
drag, startPoint x: 404, startPoint y: 153, endPoint x: 431, endPoint y: 150, distance: 27.1
click at [431, 201] on span "Parsley, colorful quinoa, tomatoes, onions, lemon juice and olive oil." at bounding box center [398, 221] width 81 height 41
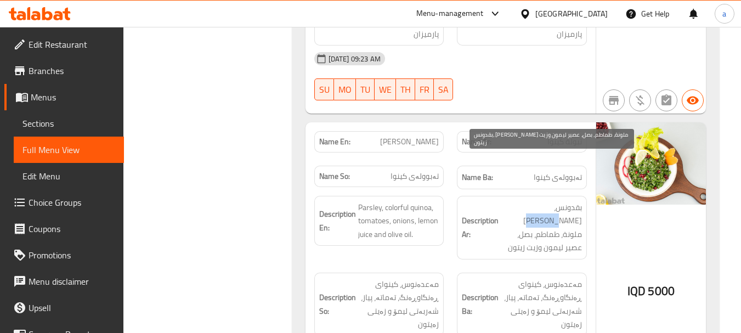
drag, startPoint x: 526, startPoint y: 154, endPoint x: 546, endPoint y: 154, distance: 20.3
click at [546, 201] on span "بقدونس، [PERSON_NAME] ملونة، طماطم، بصل، عصير ليمون وزيت زيتون" at bounding box center [541, 228] width 81 height 54
drag, startPoint x: 577, startPoint y: 174, endPoint x: 588, endPoint y: 177, distance: 11.8
click at [588, 189] on div "Description Ar: بقدونس، كينوا ملونة، طماطم، بصل، عصير ليمون وزيت زيتون" at bounding box center [521, 227] width 143 height 77
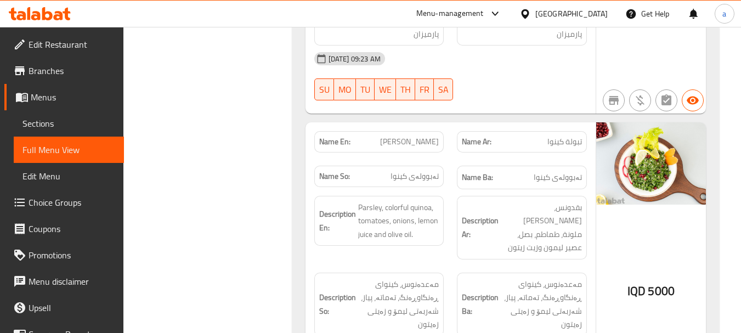
click at [604, 189] on div "IQD 5000" at bounding box center [651, 263] width 110 height 282
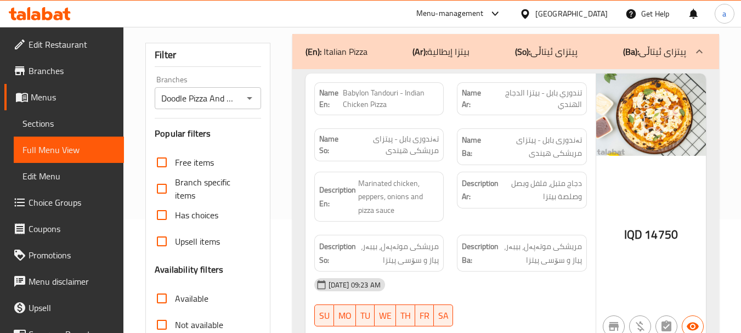
scroll to position [0, 0]
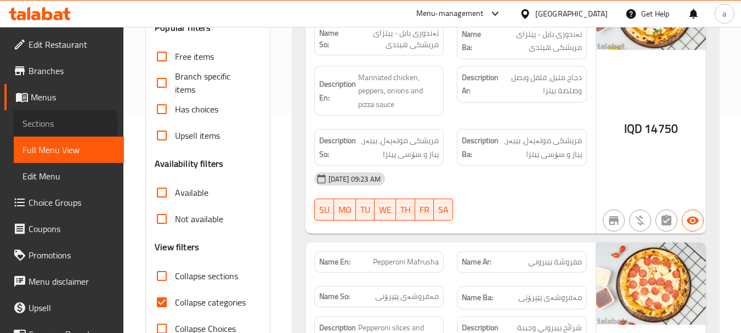
click at [47, 124] on span "Sections" at bounding box center [68, 123] width 93 height 13
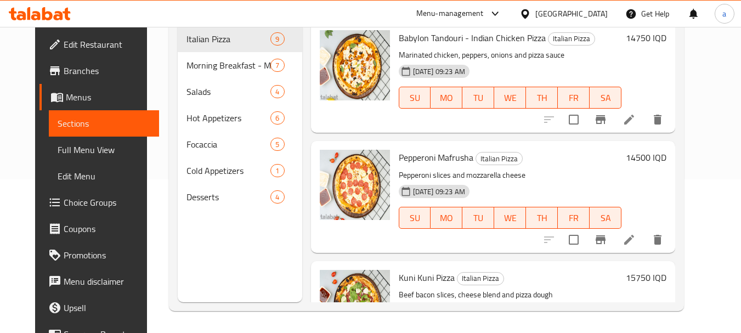
scroll to position [73, 0]
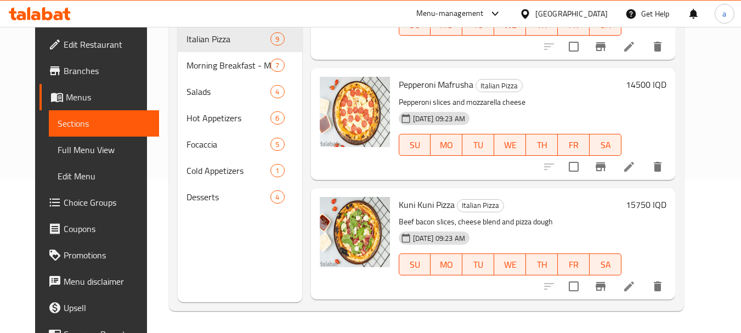
click at [636, 286] on icon at bounding box center [628, 286] width 13 height 13
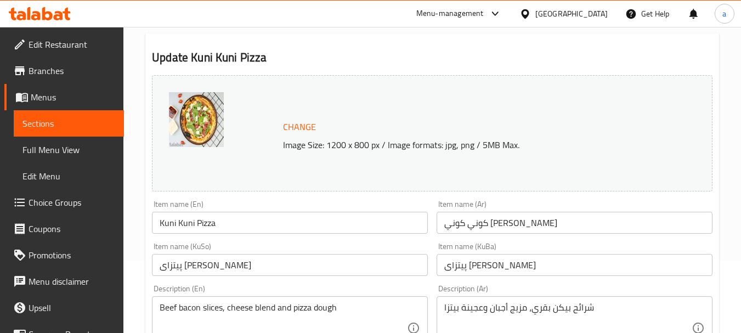
scroll to position [146, 0]
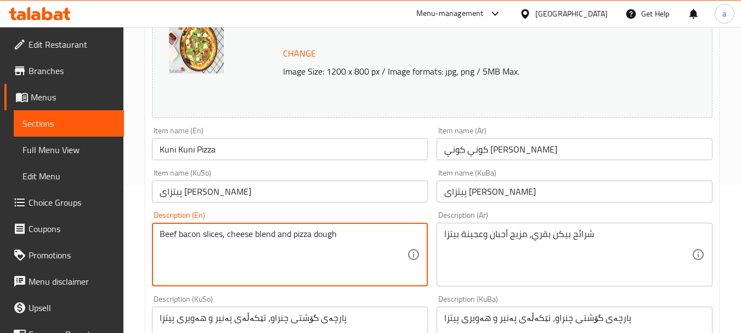
click at [272, 236] on textarea "Beef bacon slices, cheese blend and pizza dough" at bounding box center [283, 255] width 247 height 52
click at [278, 234] on textarea "Beef bacon slices, cheese blend and pizza dough" at bounding box center [283, 255] width 247 height 52
type textarea "Beef bacon slices, cheese mixture and pizza dough"
click at [524, 239] on textarea "شرائح بيكن بقري، مزيج أجبان وعجينة بيتزا" at bounding box center [567, 255] width 247 height 52
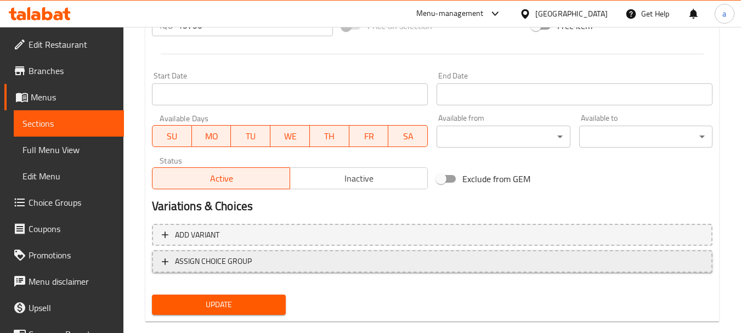
scroll to position [584, 0]
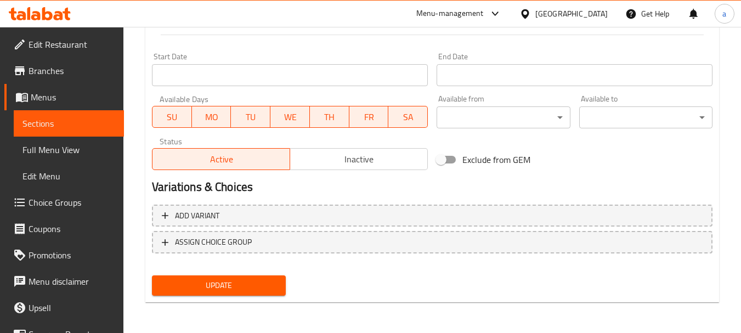
click at [259, 274] on div "Update" at bounding box center [219, 285] width 142 height 29
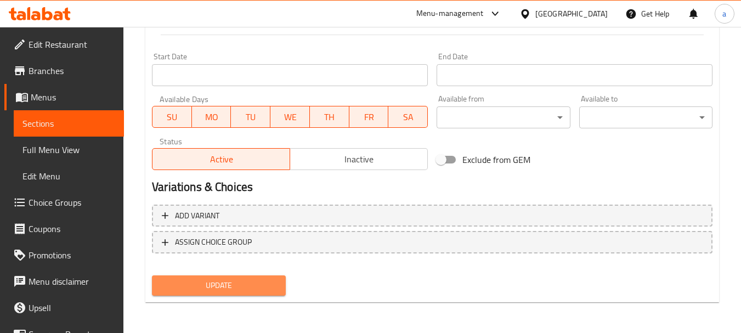
click at [256, 282] on span "Update" at bounding box center [219, 286] width 116 height 14
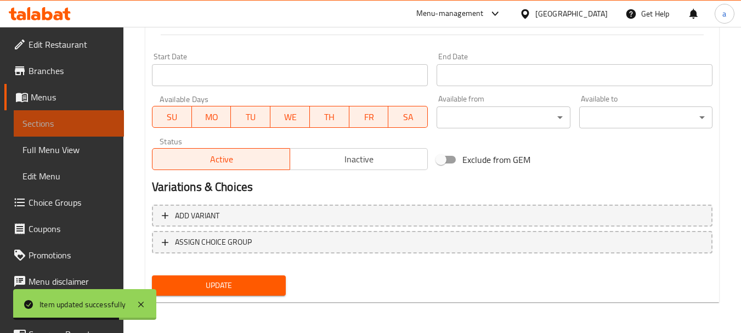
click at [70, 123] on span "Sections" at bounding box center [68, 123] width 93 height 13
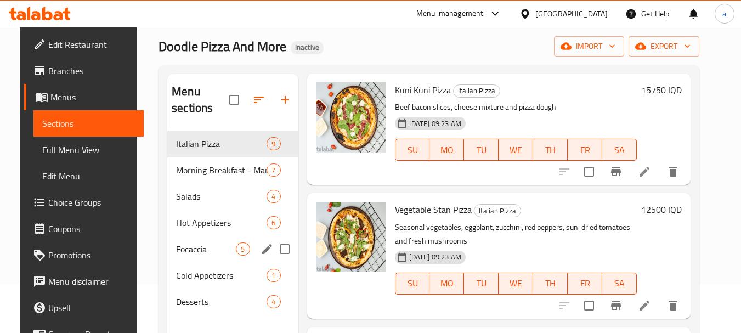
scroll to position [73, 0]
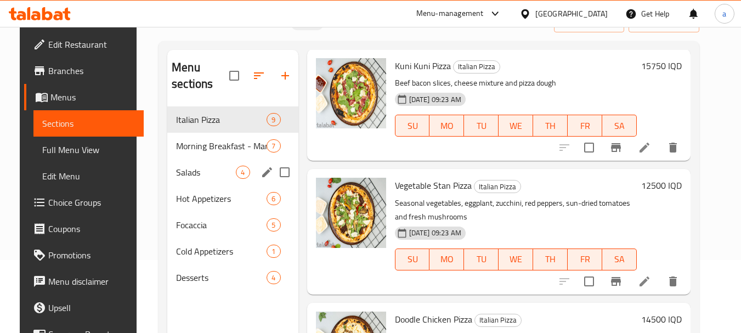
click at [210, 159] on div "Salads 4" at bounding box center [232, 172] width 131 height 26
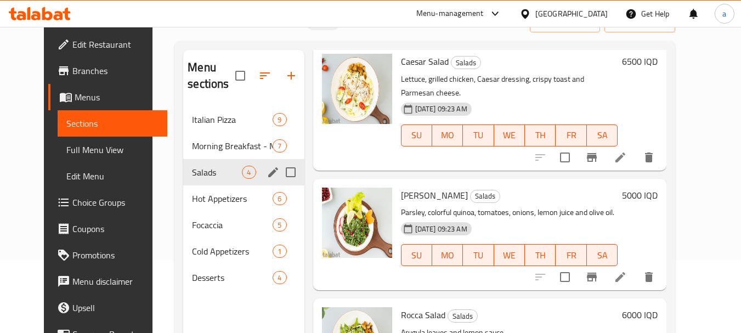
click at [209, 143] on span "Morning Breakfast - Manakish" at bounding box center [232, 145] width 81 height 13
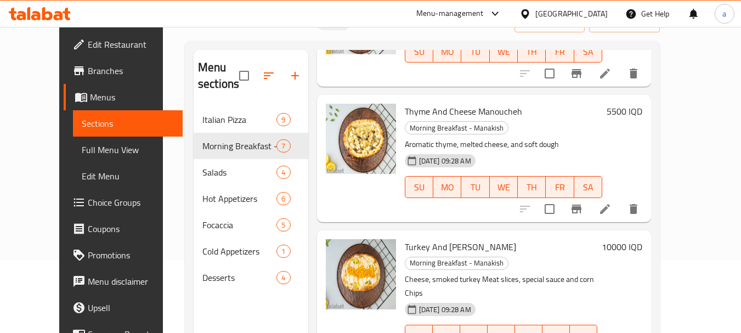
scroll to position [44, 0]
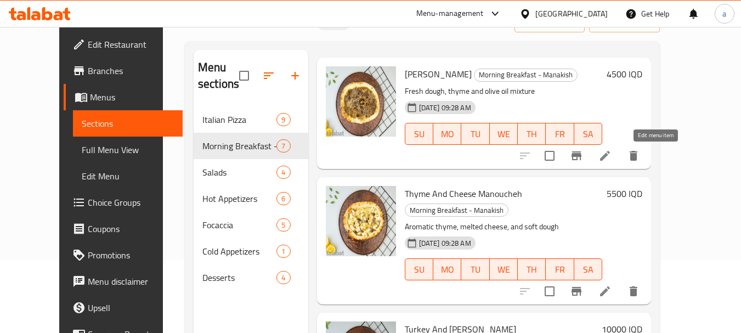
click at [612, 151] on icon at bounding box center [604, 155] width 13 height 13
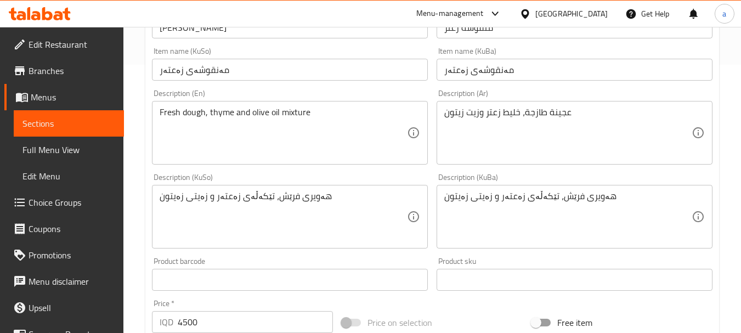
scroll to position [292, 0]
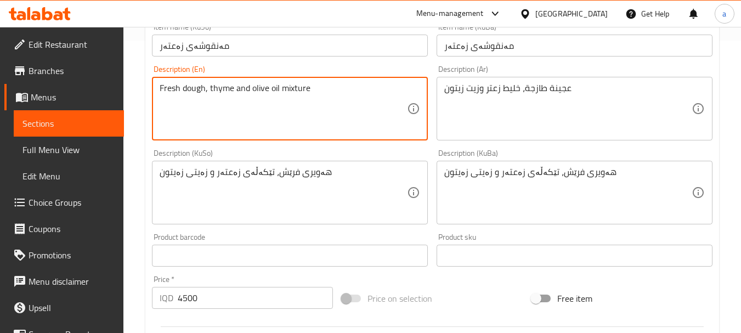
drag, startPoint x: 308, startPoint y: 90, endPoint x: 279, endPoint y: 94, distance: 28.8
click at [233, 89] on textarea "Fresh dough, thyme and olive oil" at bounding box center [283, 109] width 247 height 52
paste textarea "mixture"
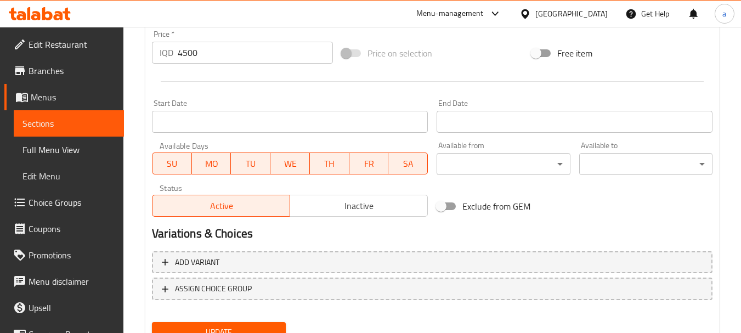
scroll to position [584, 0]
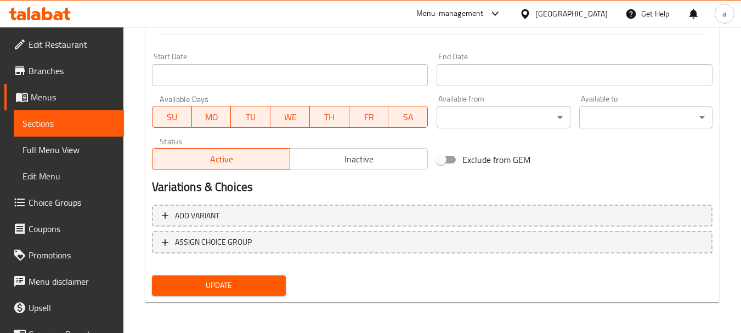
type textarea "Fresh dough, thyme mixture and olive oil"
click at [245, 275] on div "Update" at bounding box center [219, 285] width 142 height 29
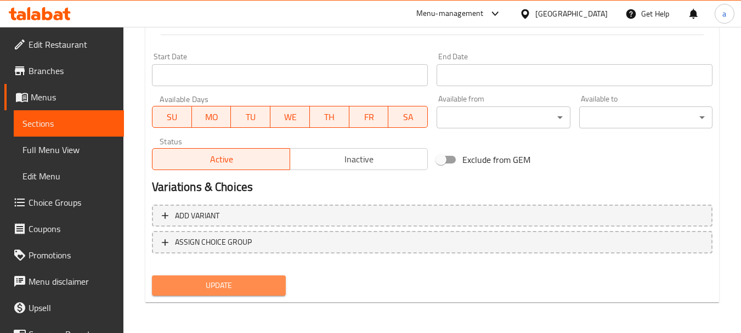
click at [244, 284] on span "Update" at bounding box center [219, 286] width 116 height 14
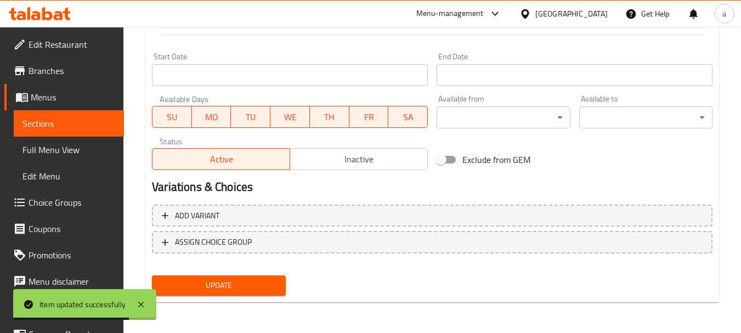
click at [68, 119] on span "Sections" at bounding box center [68, 123] width 93 height 13
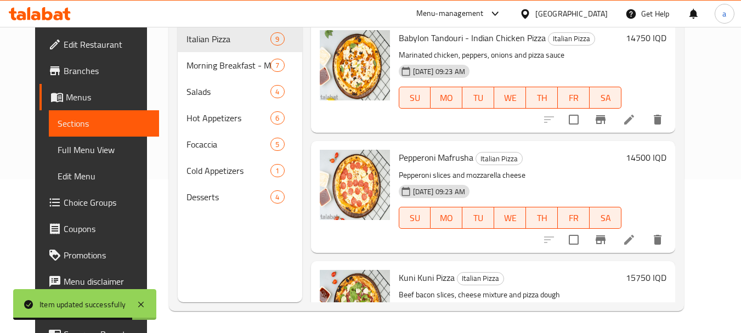
scroll to position [154, 0]
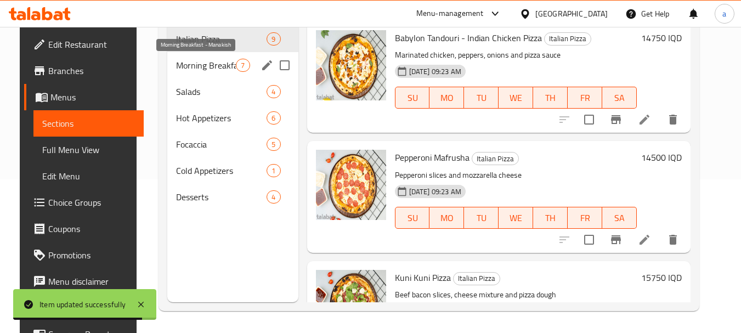
click at [200, 65] on span "Morning Breakfast - Manakish" at bounding box center [206, 65] width 60 height 13
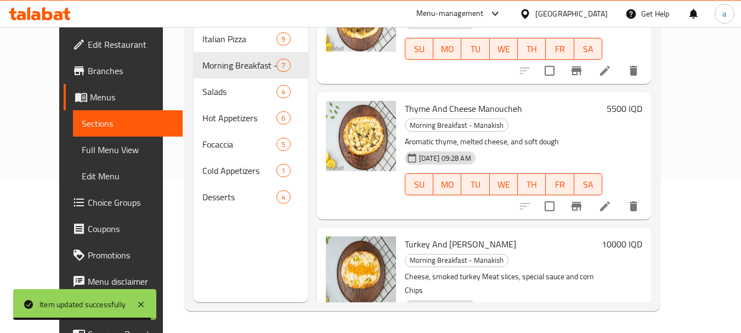
scroll to position [73, 0]
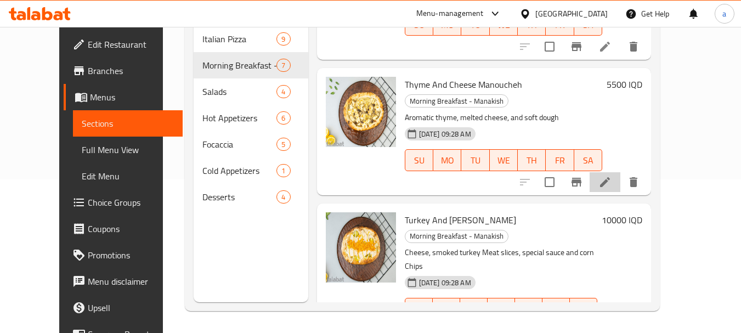
click at [620, 172] on li at bounding box center [605, 182] width 31 height 20
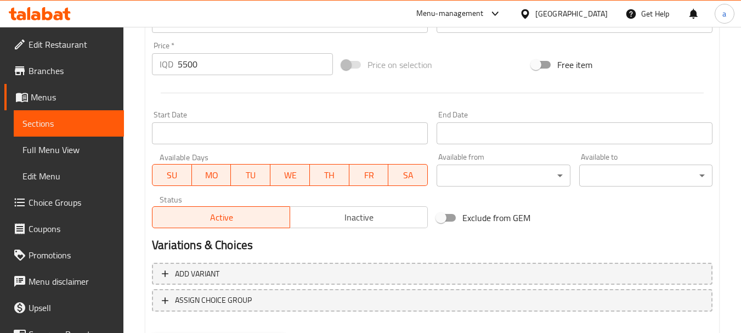
scroll to position [584, 0]
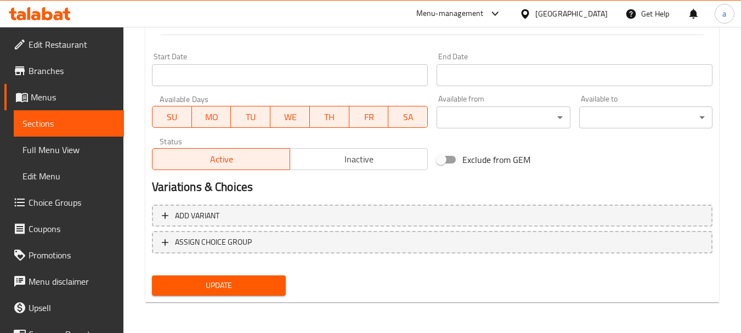
type textarea "Aromatic thyme, melted cheese and soft dough"
click at [258, 281] on span "Update" at bounding box center [219, 286] width 116 height 14
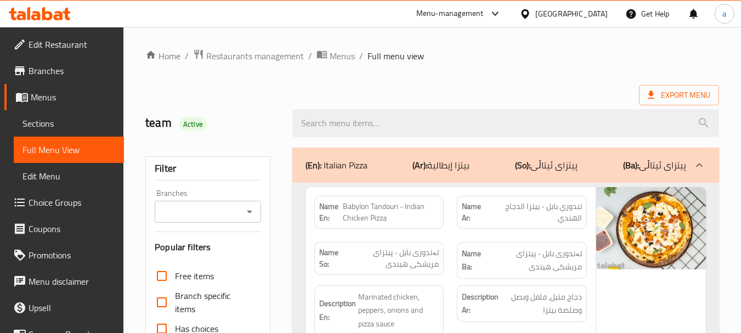
click at [244, 207] on icon "Open" at bounding box center [249, 211] width 13 height 13
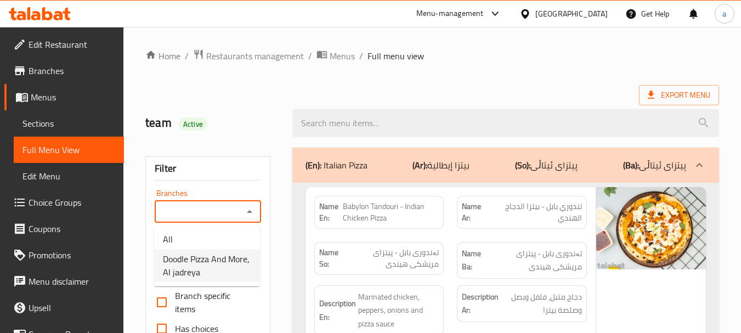
click at [222, 257] on span "Doodle Pizza And More, Al jadreya" at bounding box center [207, 265] width 88 height 26
type input "Doodle Pizza And More, Al jadreya"
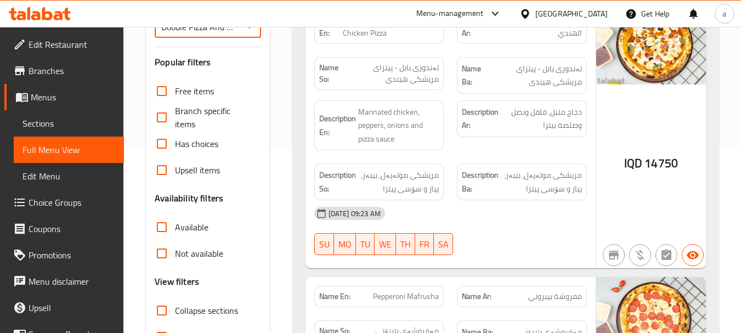
scroll to position [219, 0]
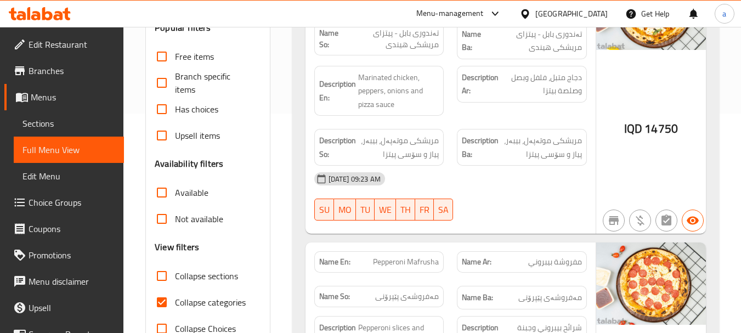
click at [183, 303] on span "Collapse categories" at bounding box center [210, 302] width 71 height 13
click at [175, 303] on input "Collapse categories" at bounding box center [162, 302] width 26 height 26
checkbox input "false"
click at [193, 276] on span "Collapse sections" at bounding box center [206, 275] width 63 height 13
click at [175, 276] on input "Collapse sections" at bounding box center [162, 276] width 26 height 26
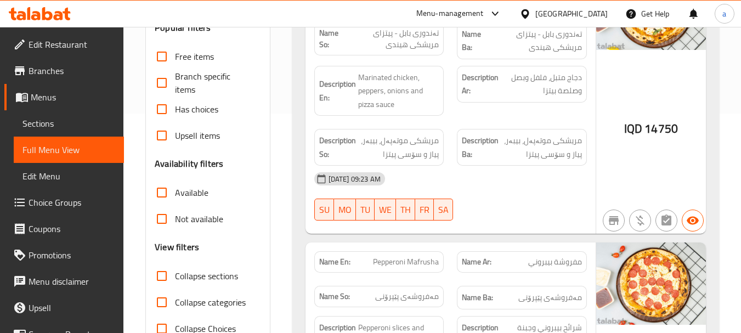
checkbox input "true"
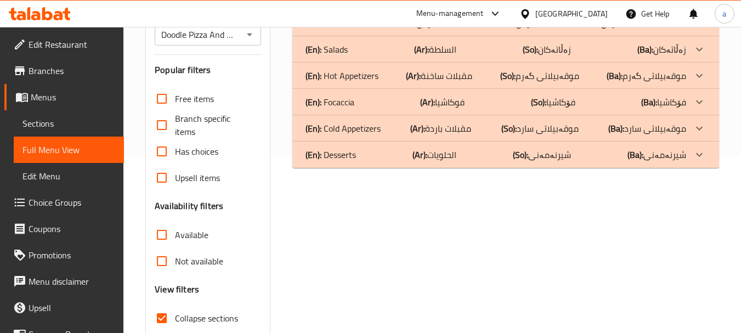
scroll to position [146, 0]
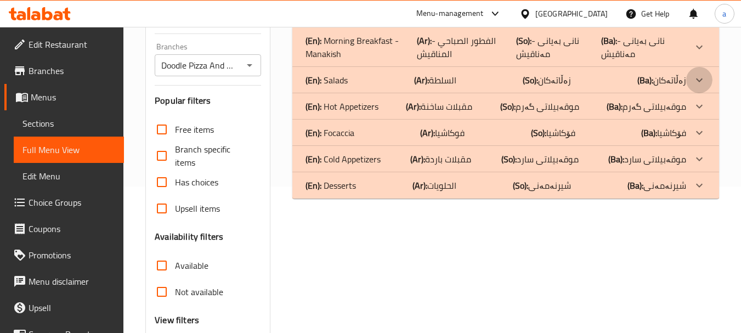
click at [694, 82] on icon at bounding box center [699, 79] width 13 height 13
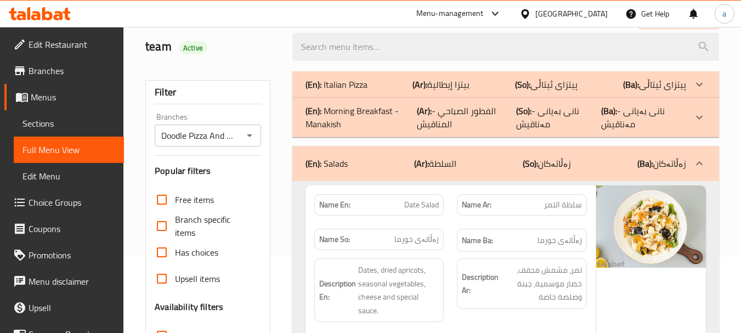
scroll to position [73, 0]
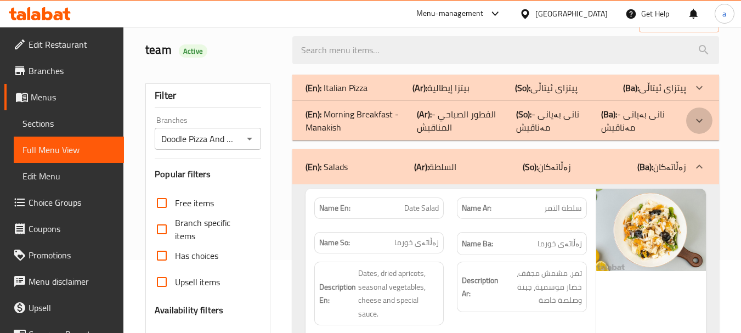
click at [699, 121] on icon at bounding box center [699, 120] width 13 height 13
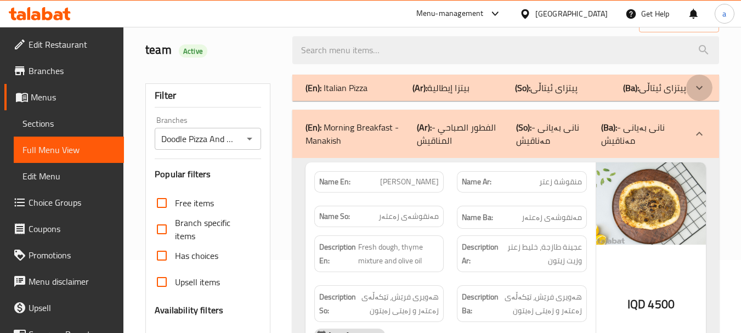
click at [699, 93] on icon at bounding box center [699, 87] width 13 height 13
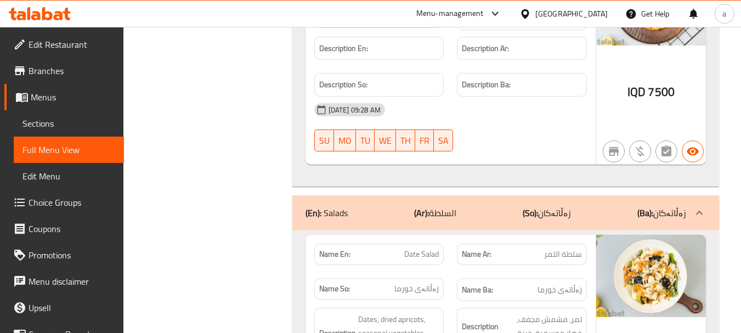
scroll to position [4276, 0]
